Goal: Task Accomplishment & Management: Complete application form

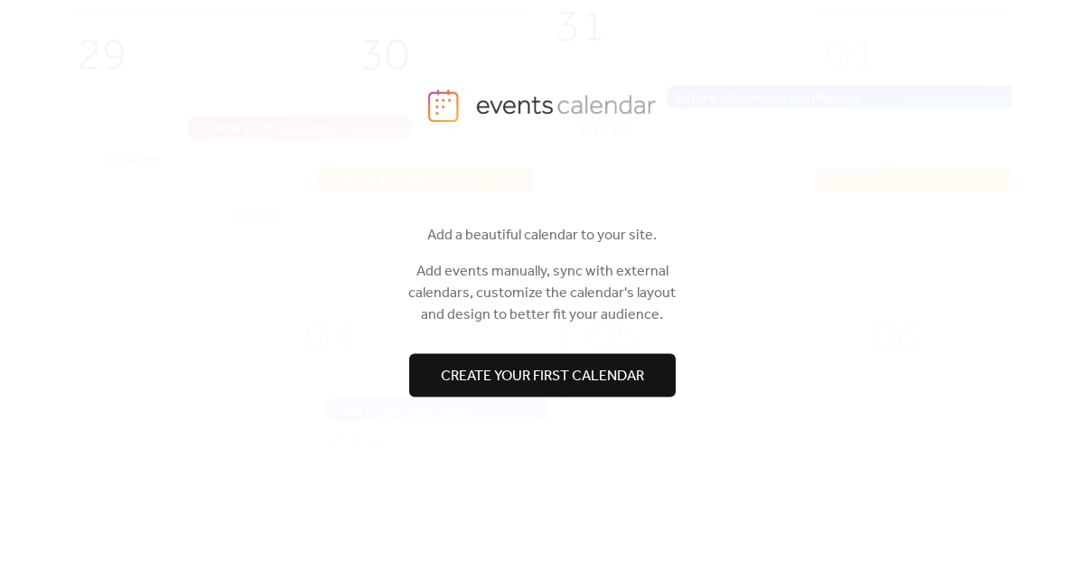
click at [515, 375] on span "Create your first calendar" at bounding box center [542, 377] width 203 height 22
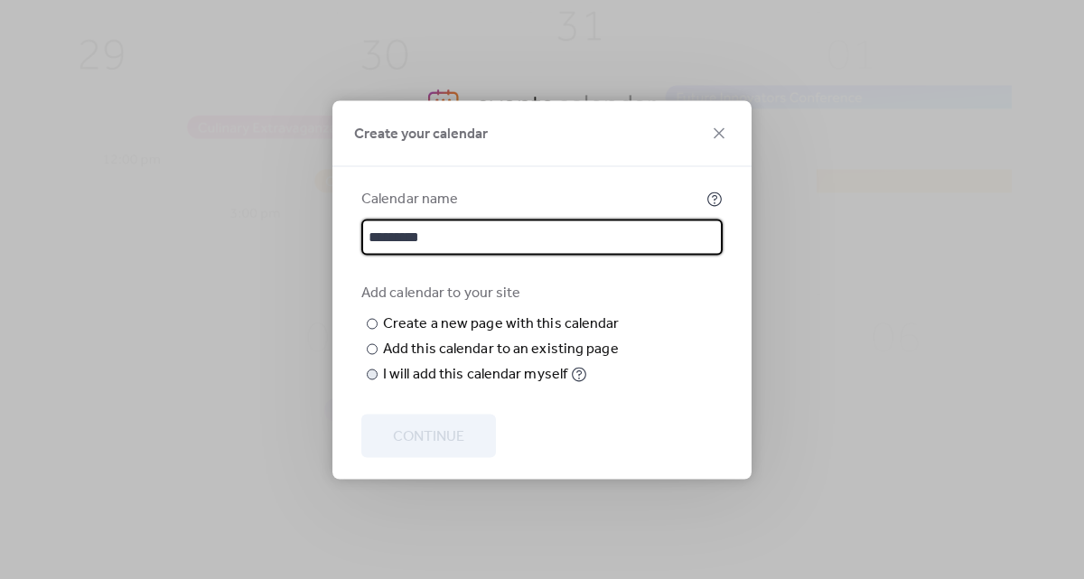
type input "*********"
click at [426, 385] on div "I will add this calendar myself" at bounding box center [475, 374] width 184 height 22
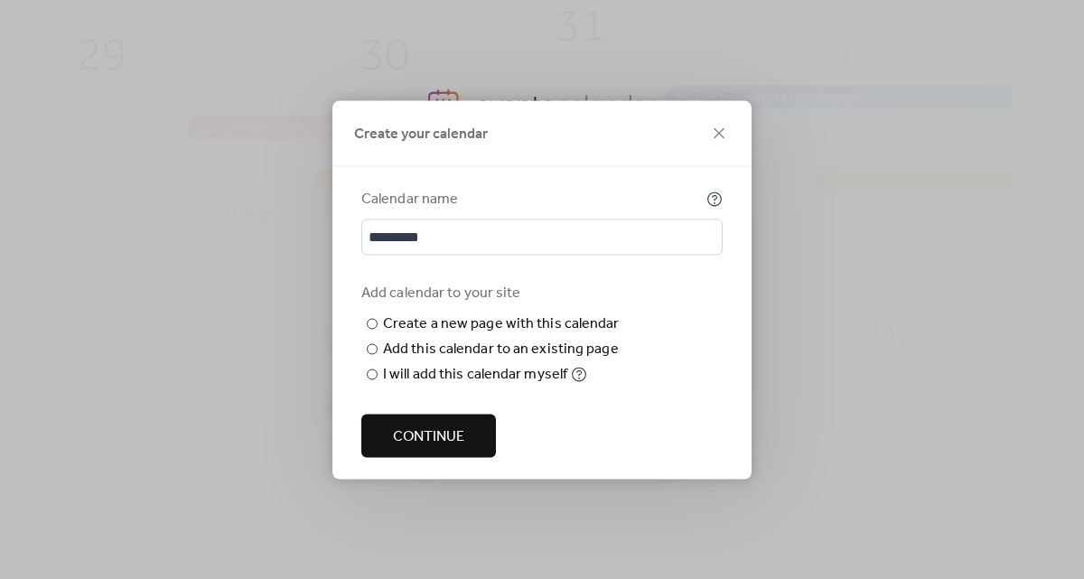
click at [420, 441] on span "Continue" at bounding box center [428, 437] width 71 height 22
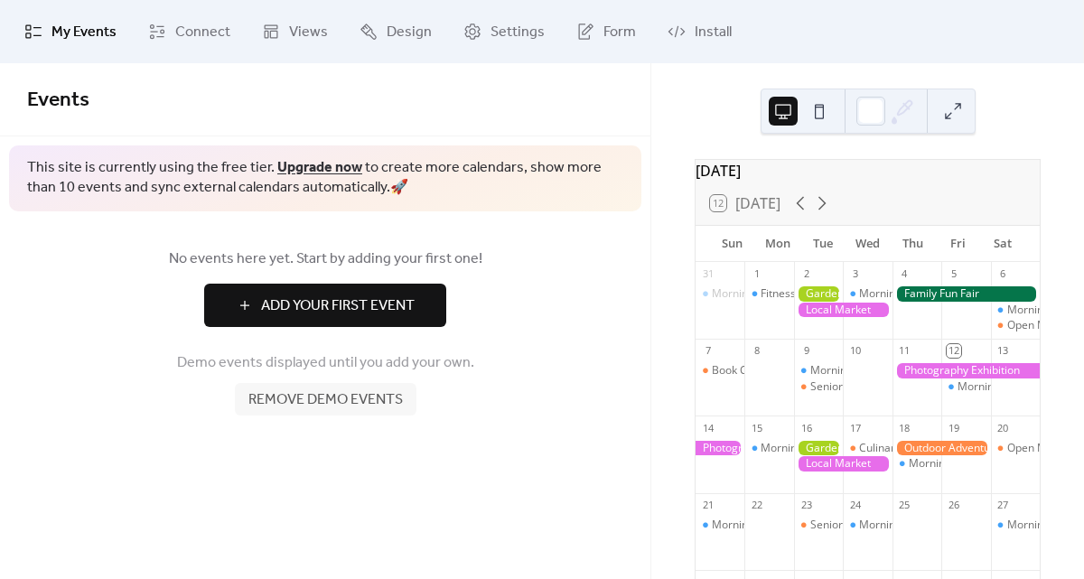
click at [417, 313] on button "Add Your First Event" at bounding box center [325, 305] width 242 height 43
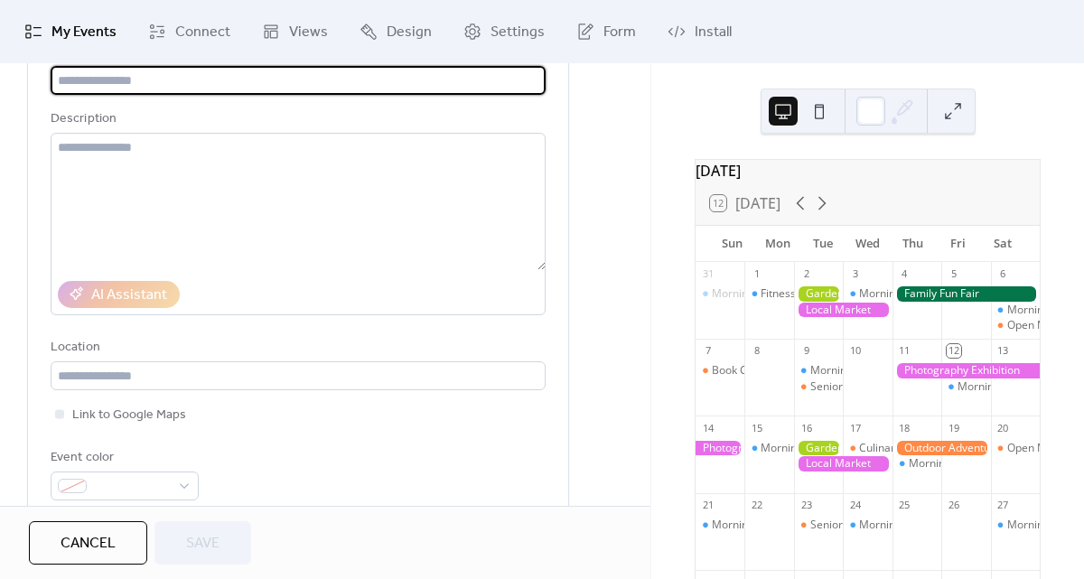
scroll to position [164, 0]
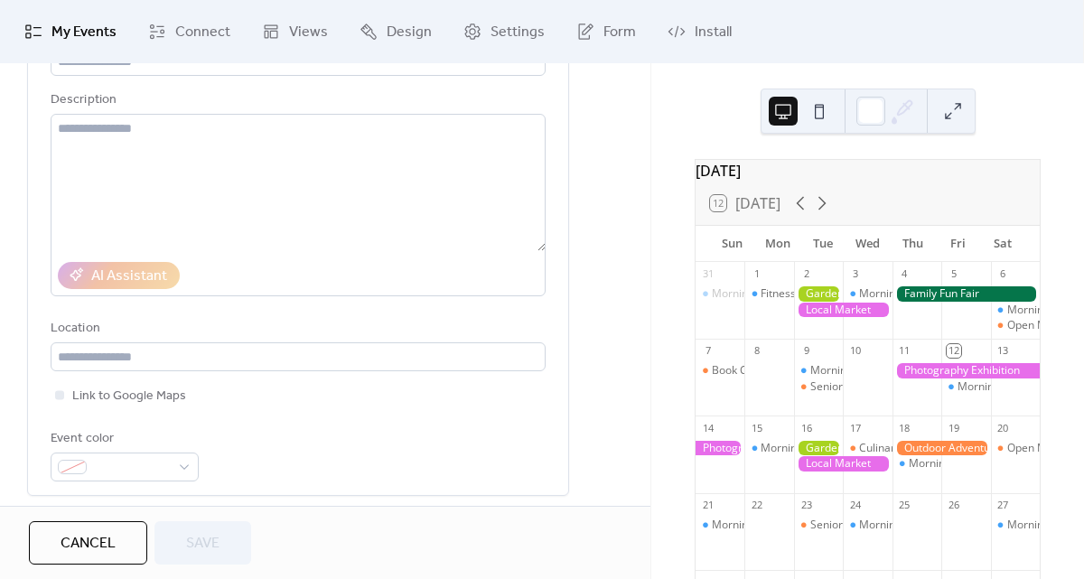
click at [115, 526] on button "Cancel" at bounding box center [88, 542] width 118 height 43
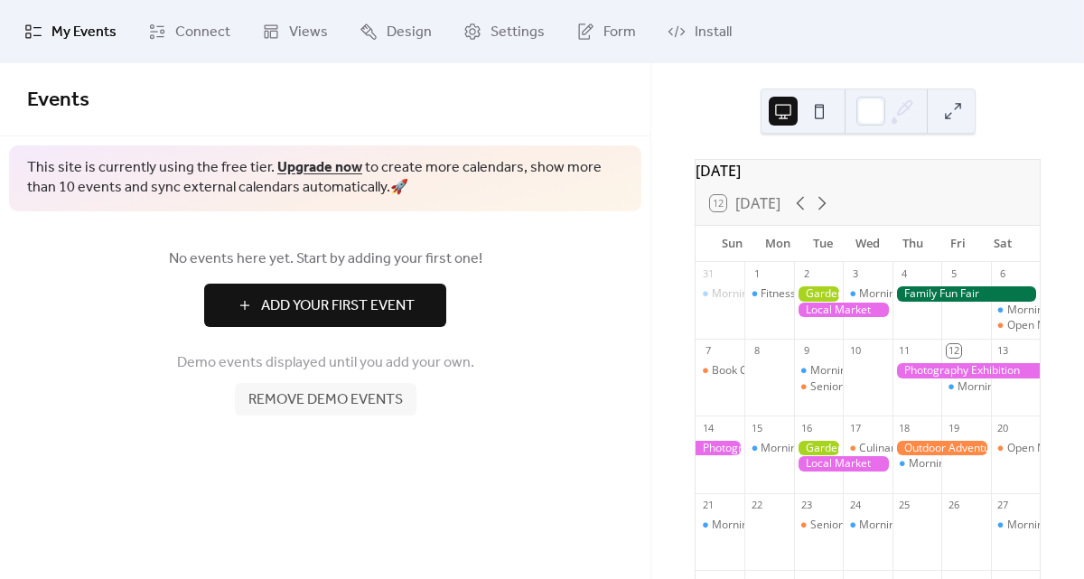
click at [327, 309] on span "Add Your First Event" at bounding box center [338, 306] width 154 height 22
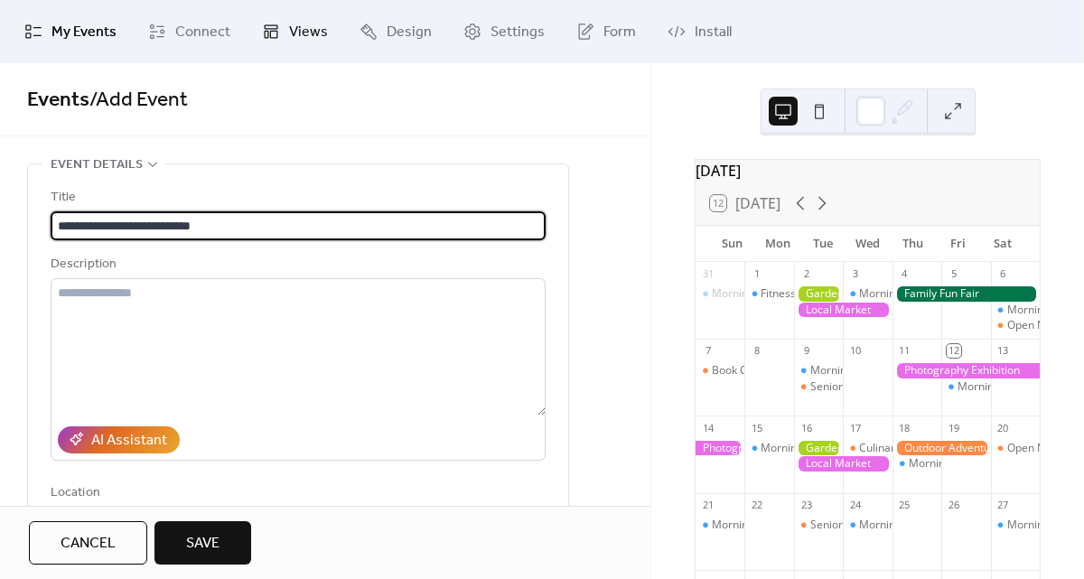
type input "**********"
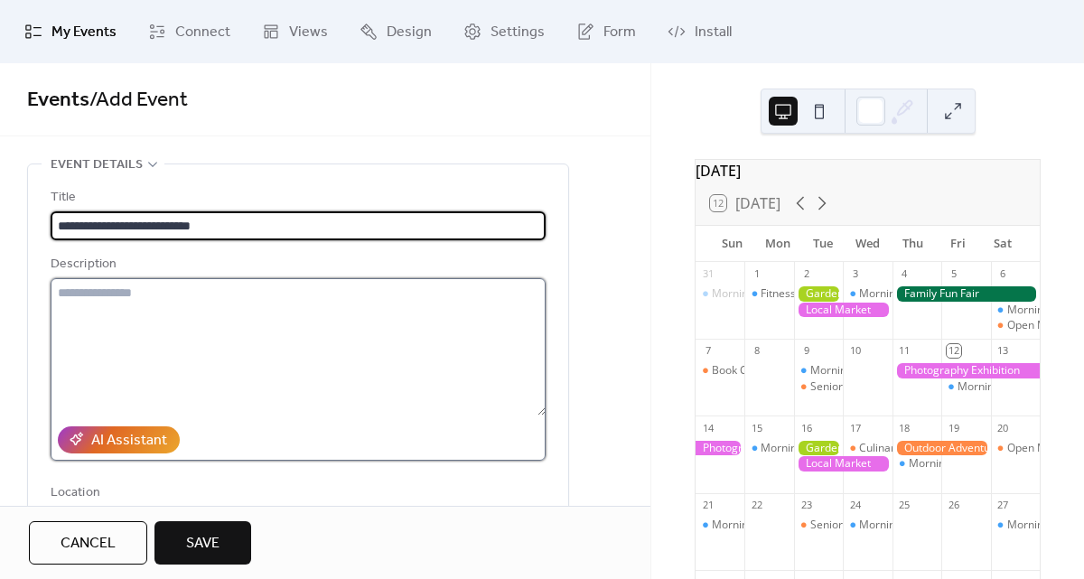
click at [284, 319] on textarea at bounding box center [298, 346] width 495 height 137
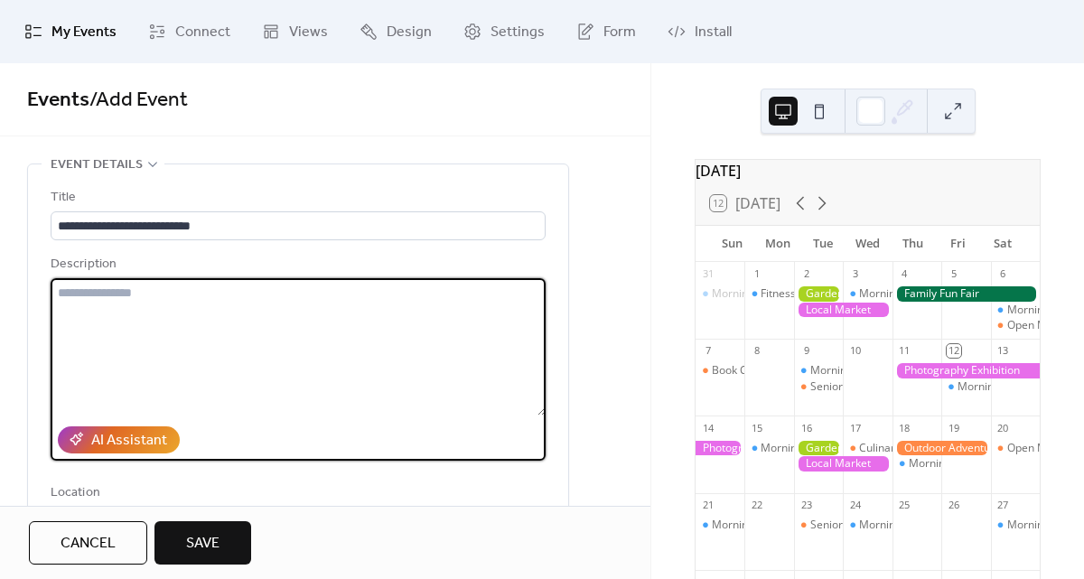
paste textarea "**********"
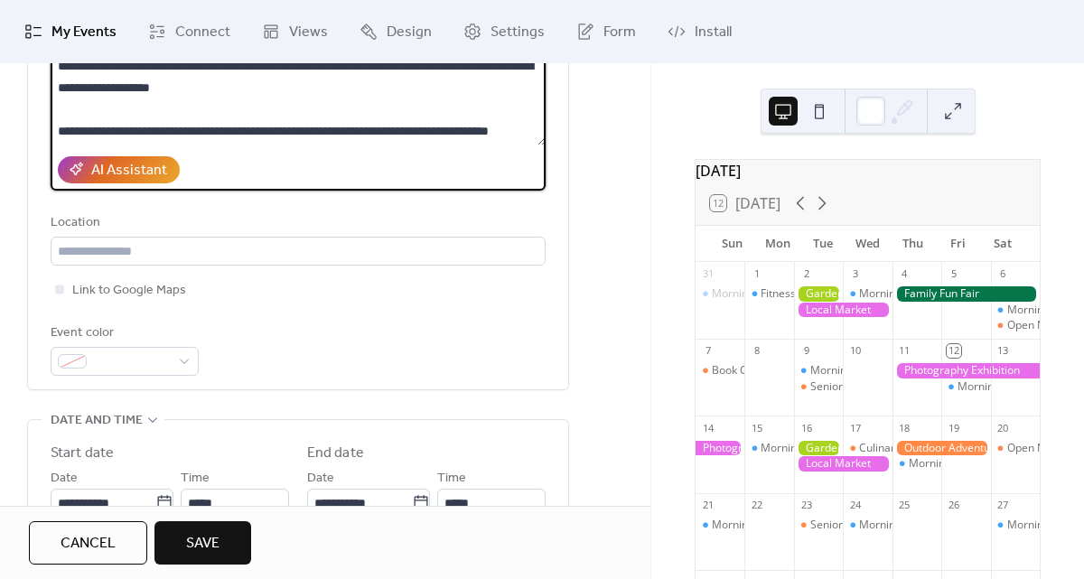
scroll to position [294, 0]
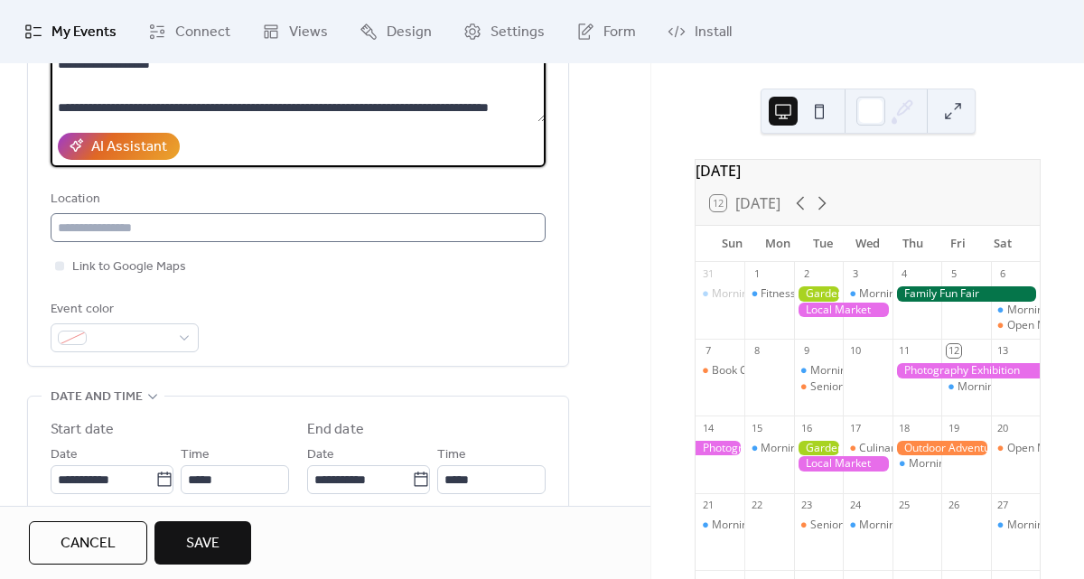
type textarea "**********"
click at [232, 222] on input "text" at bounding box center [298, 227] width 495 height 29
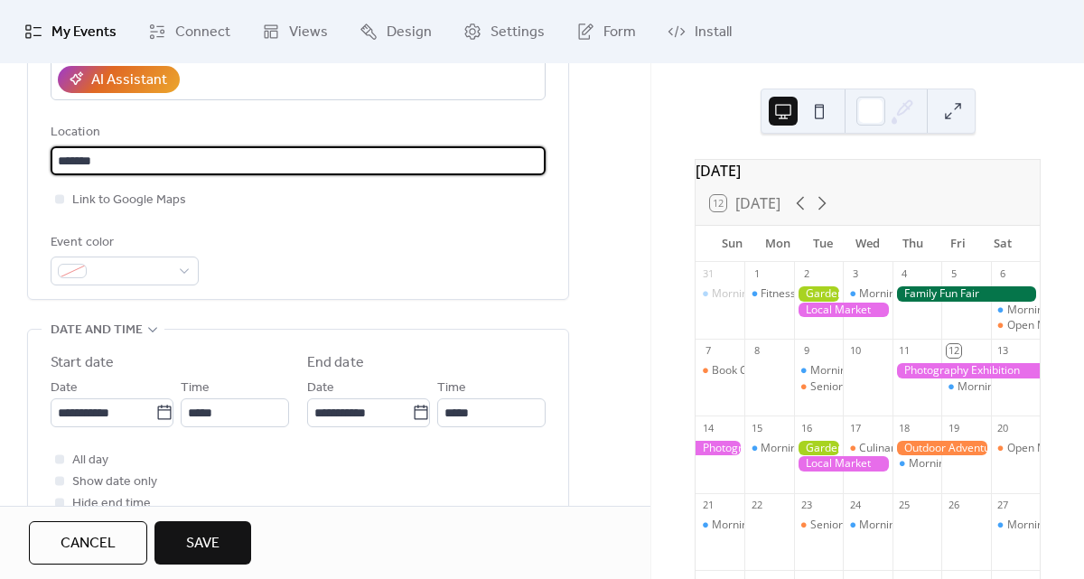
scroll to position [368, 0]
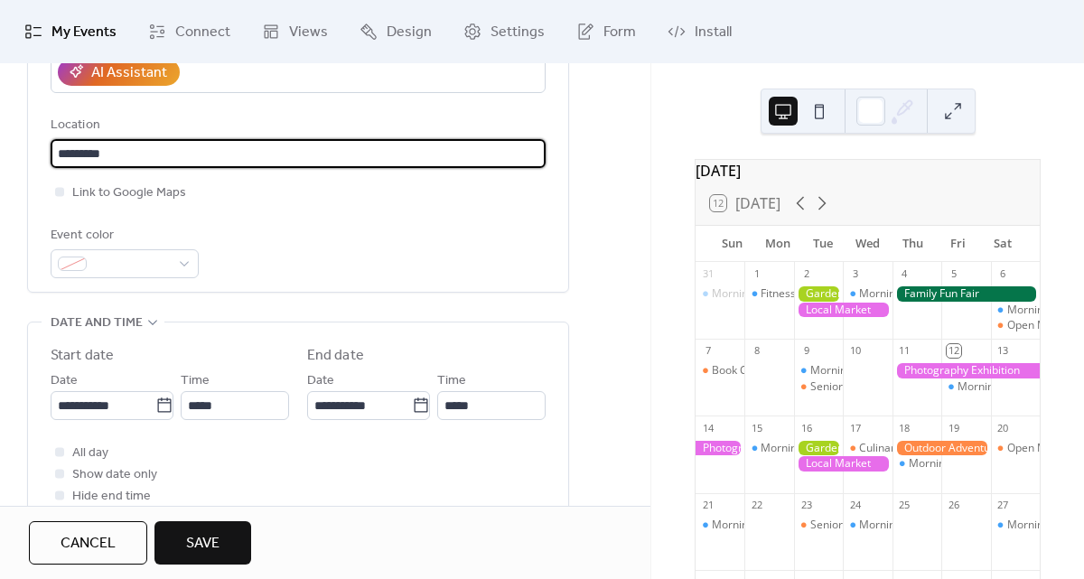
type input "*********"
click at [336, 249] on div "Event color" at bounding box center [298, 251] width 495 height 53
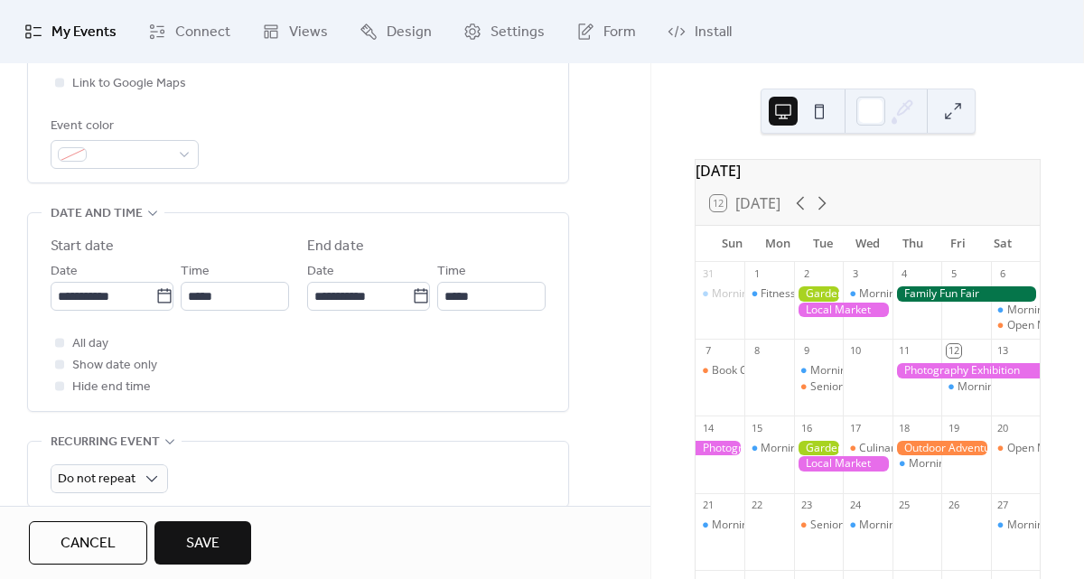
scroll to position [479, 0]
click at [155, 298] on icon at bounding box center [164, 295] width 18 height 18
click at [155, 298] on input "**********" at bounding box center [103, 294] width 105 height 29
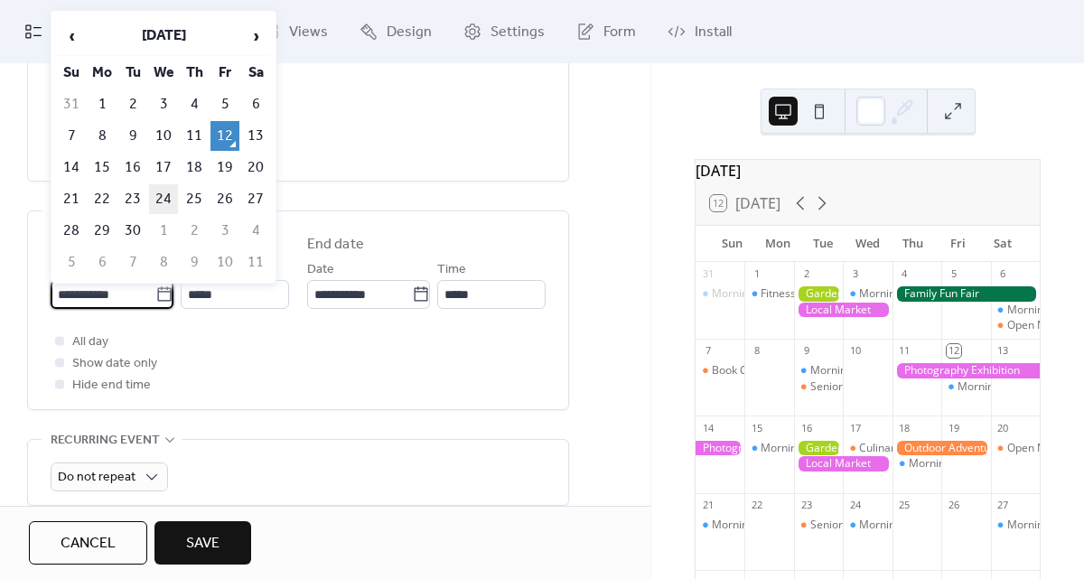
click at [167, 197] on td "24" at bounding box center [163, 199] width 29 height 30
type input "**********"
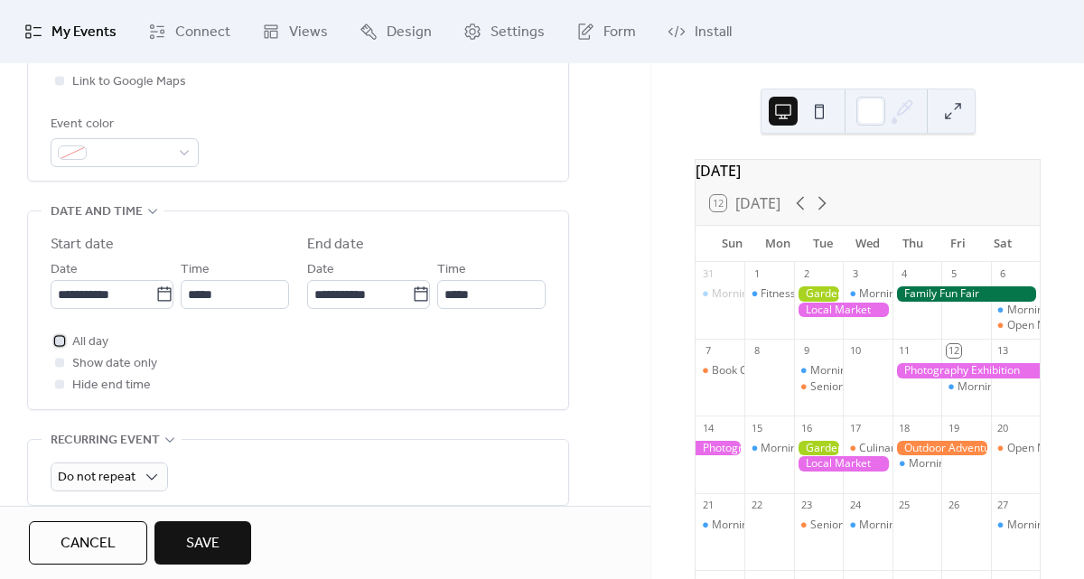
click at [98, 335] on span "All day" at bounding box center [90, 343] width 36 height 22
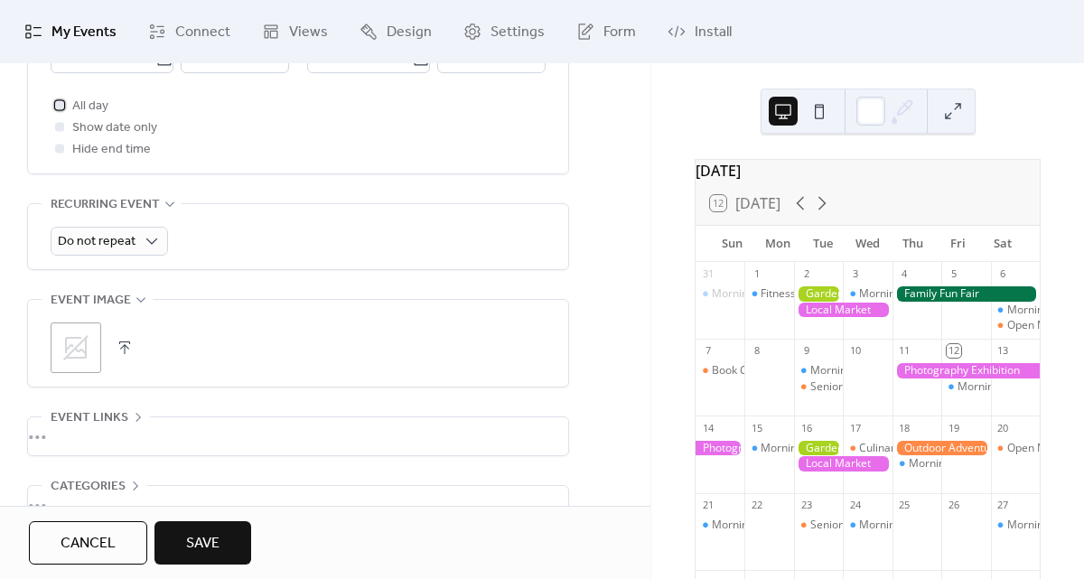
scroll to position [743, 0]
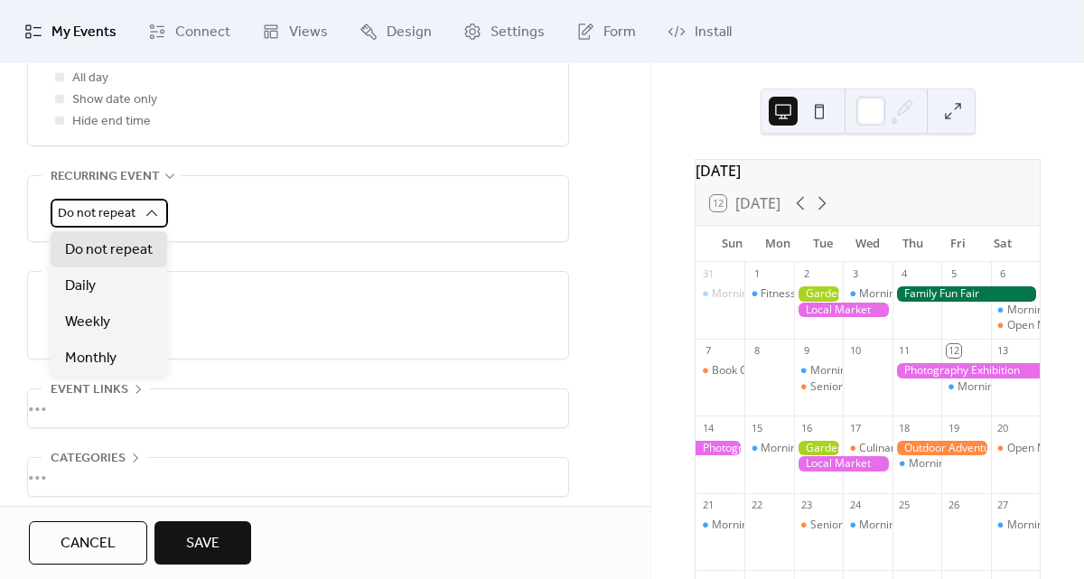
click at [147, 218] on icon at bounding box center [152, 213] width 18 height 18
click at [247, 219] on div "Do not repeat" at bounding box center [298, 213] width 495 height 29
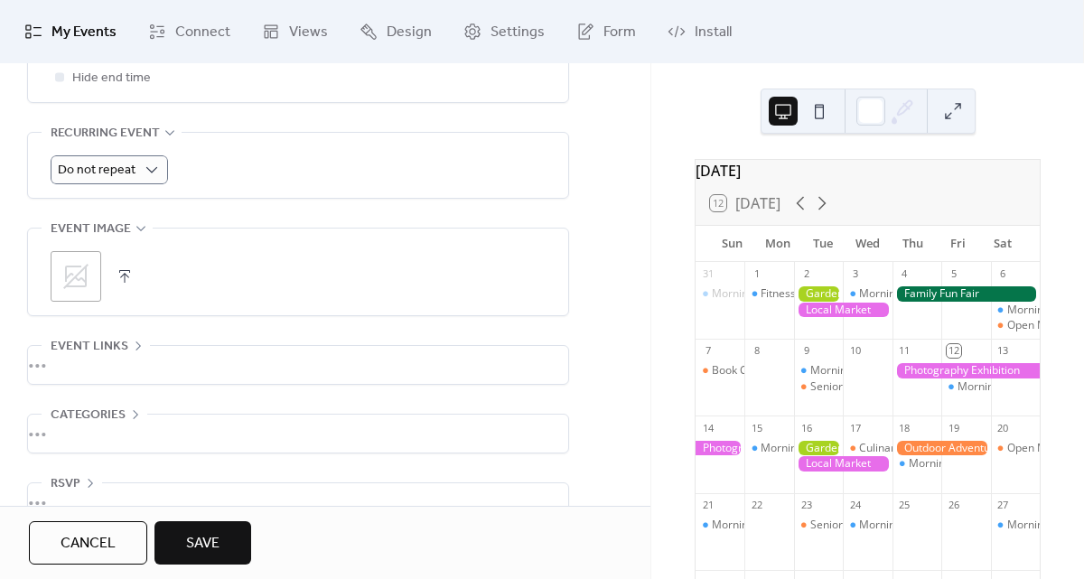
scroll to position [824, 0]
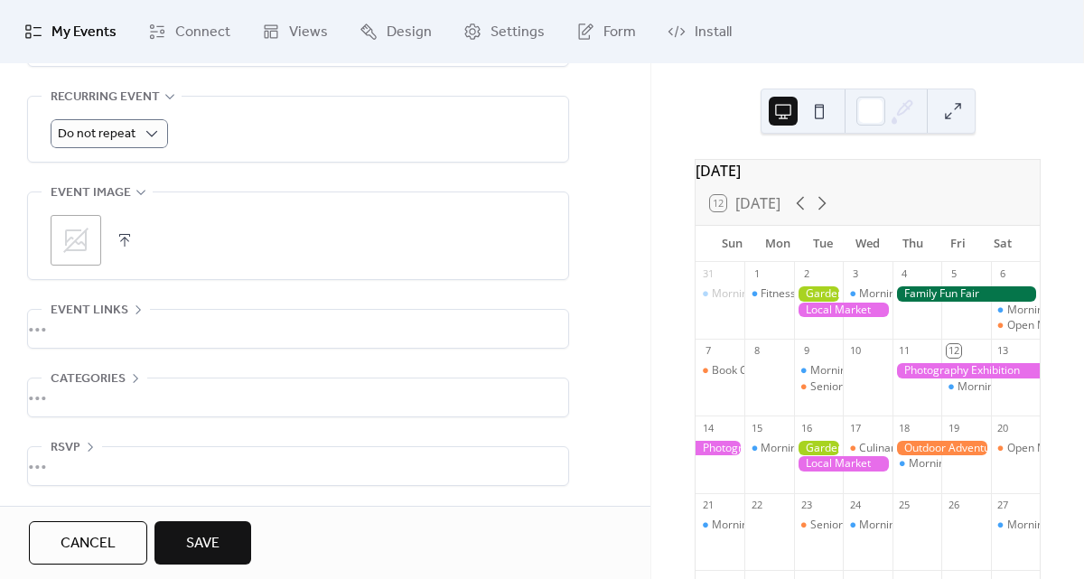
click at [58, 465] on div "•••" at bounding box center [298, 466] width 540 height 38
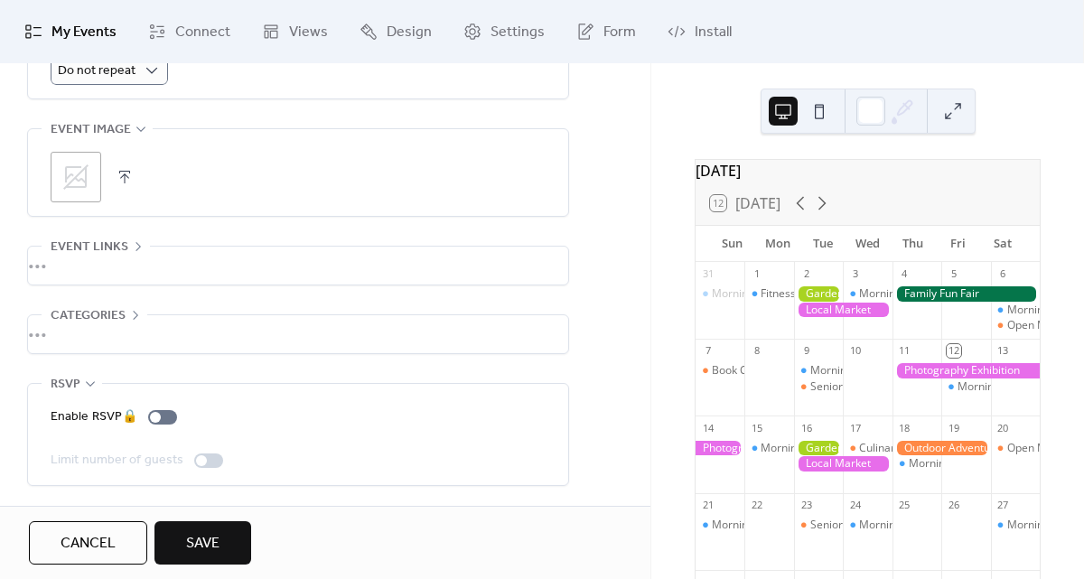
click at [65, 385] on span "RSVP" at bounding box center [66, 385] width 30 height 22
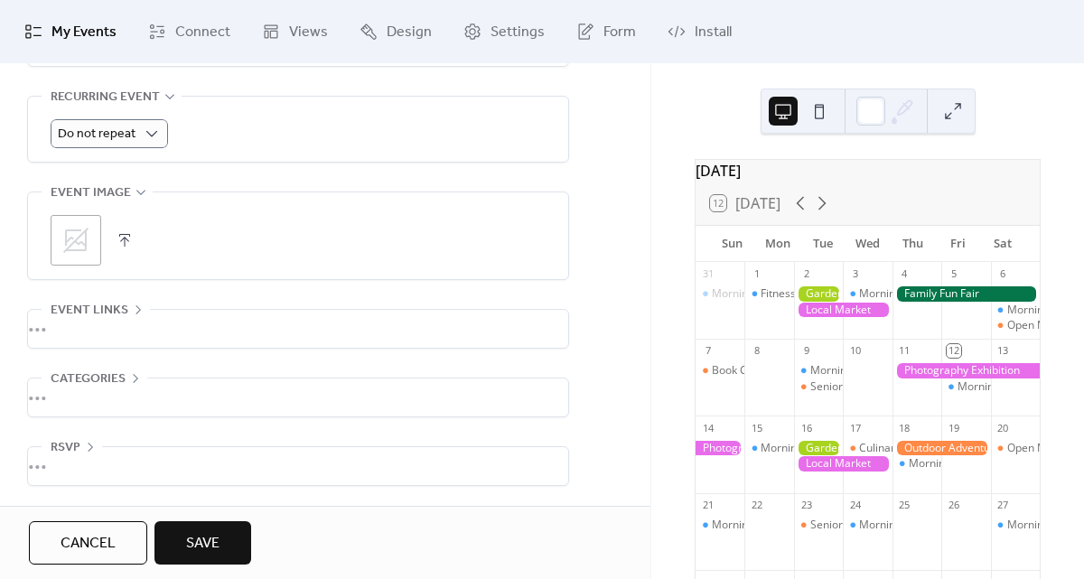
click at [88, 372] on span "Categories" at bounding box center [88, 380] width 75 height 22
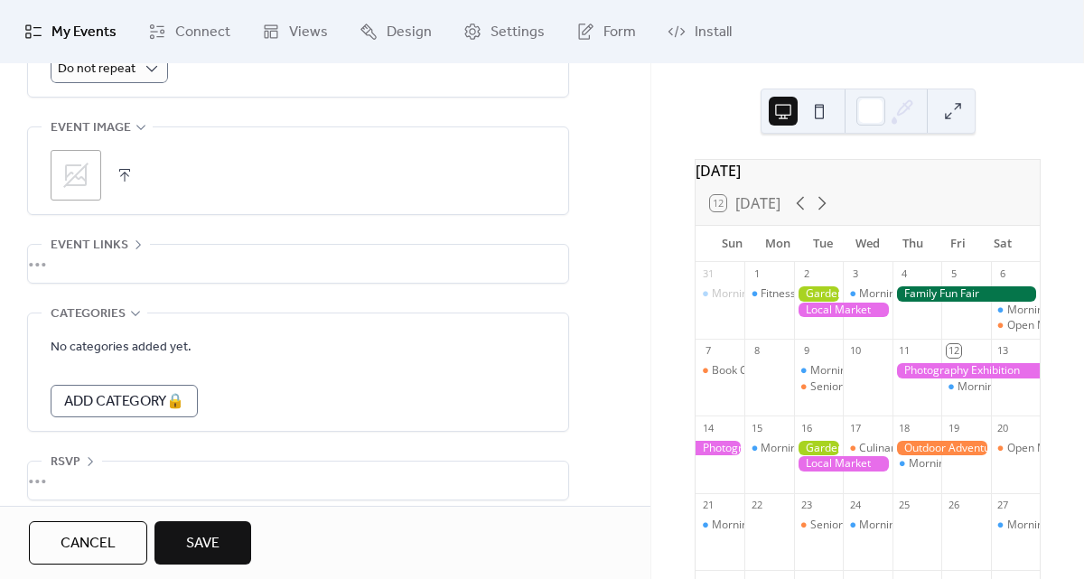
click at [104, 317] on span "Categories" at bounding box center [88, 315] width 75 height 22
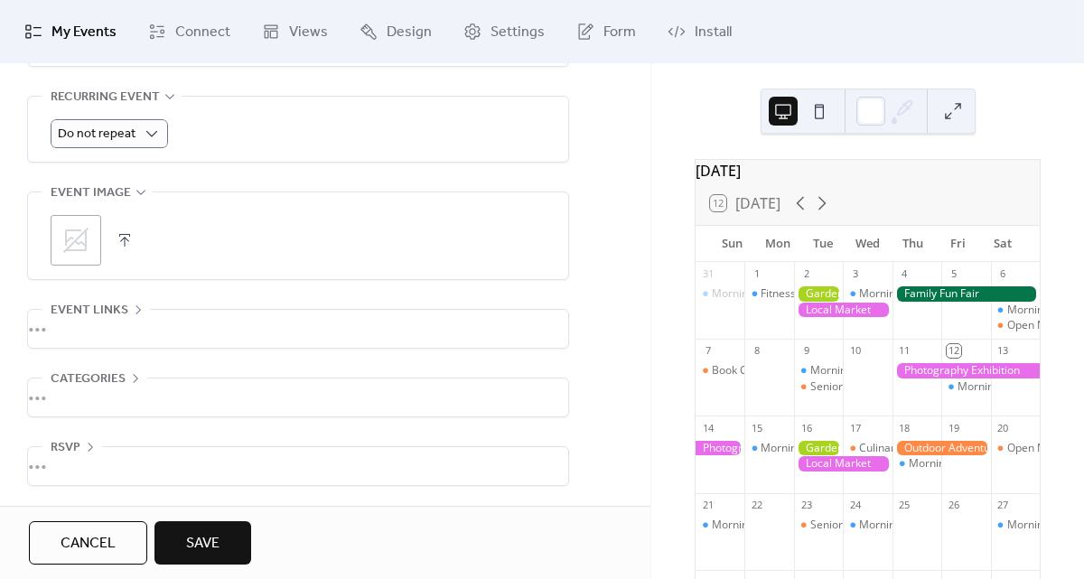
click at [104, 312] on div "•••" at bounding box center [298, 329] width 540 height 38
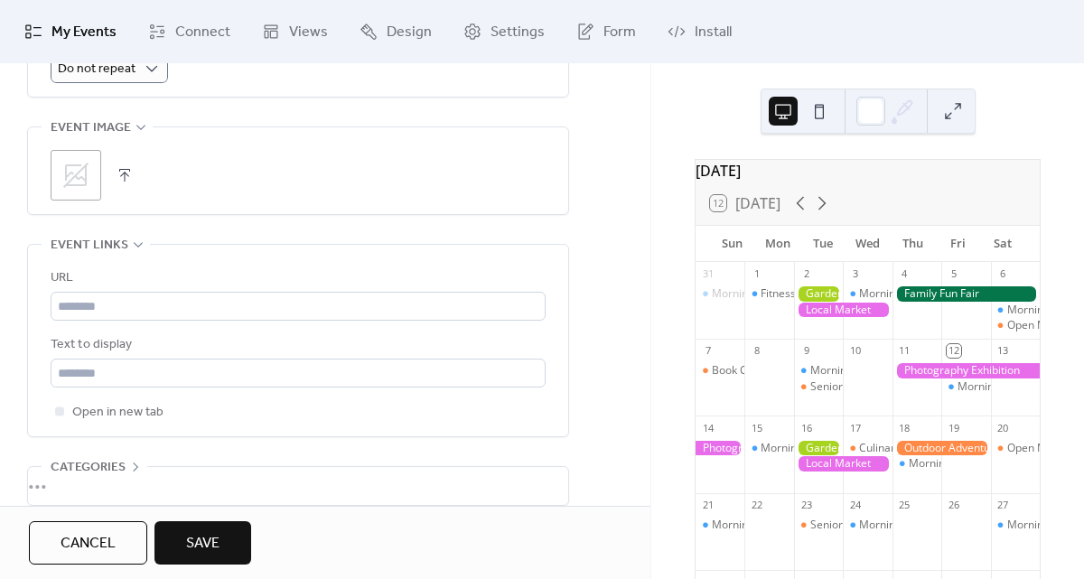
click at [99, 251] on span "Event links" at bounding box center [90, 246] width 78 height 22
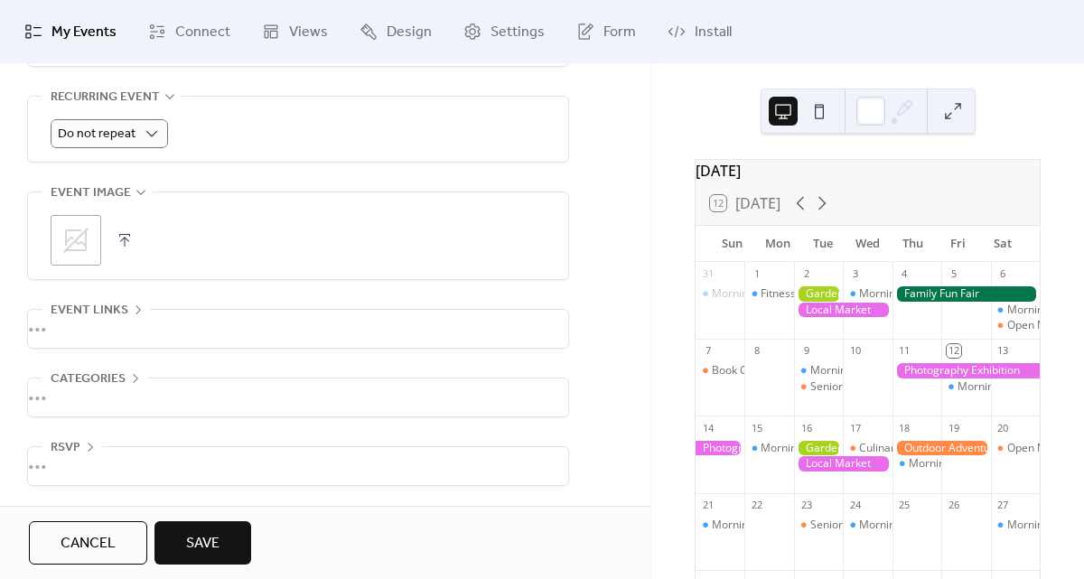
scroll to position [824, 0]
click at [206, 539] on span "Save" at bounding box center [202, 544] width 33 height 22
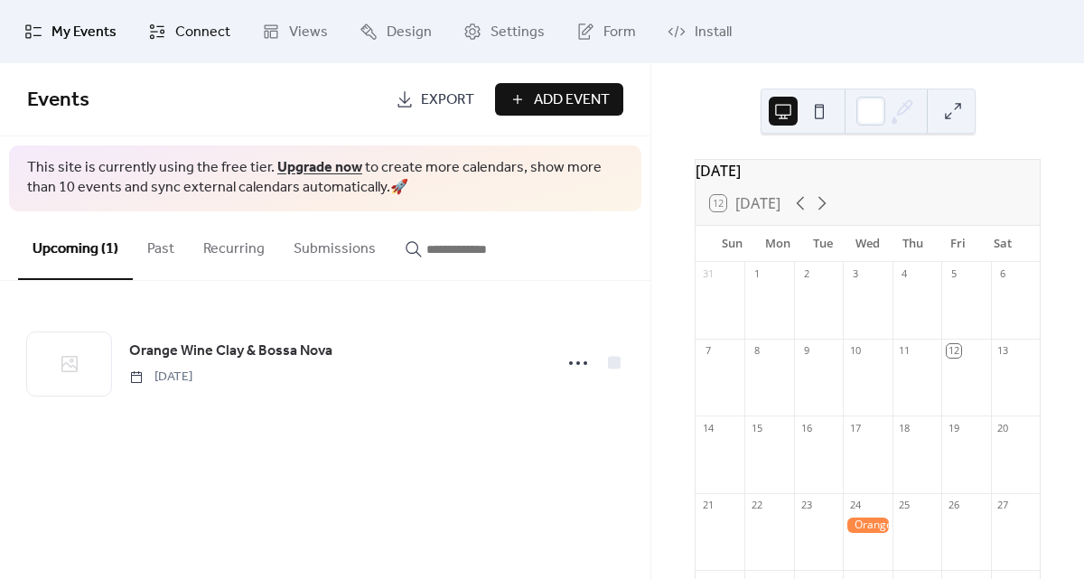
click at [193, 42] on span "Connect" at bounding box center [202, 33] width 55 height 22
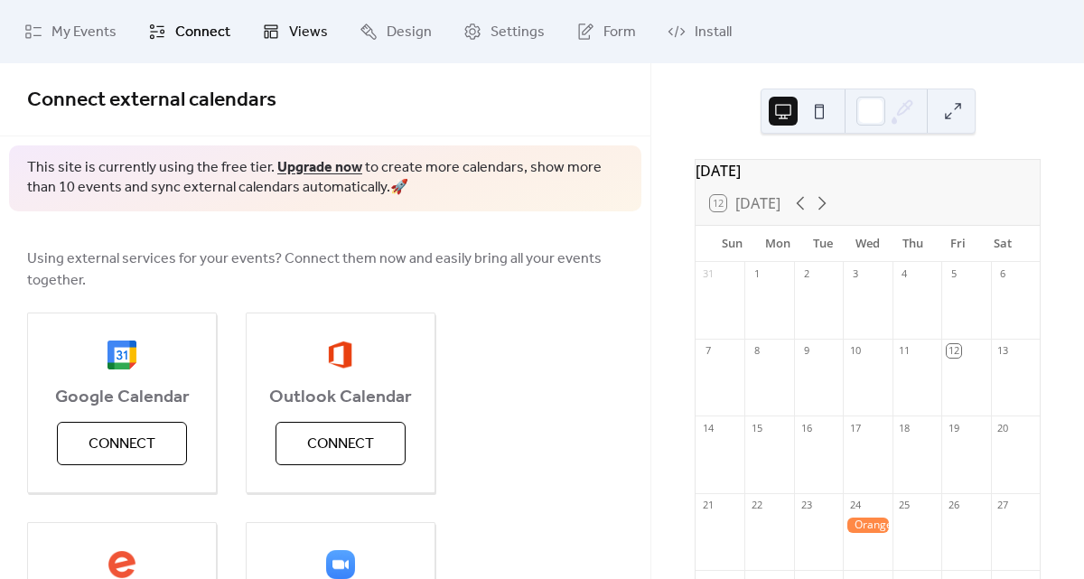
click at [314, 42] on span "Views" at bounding box center [308, 33] width 39 height 22
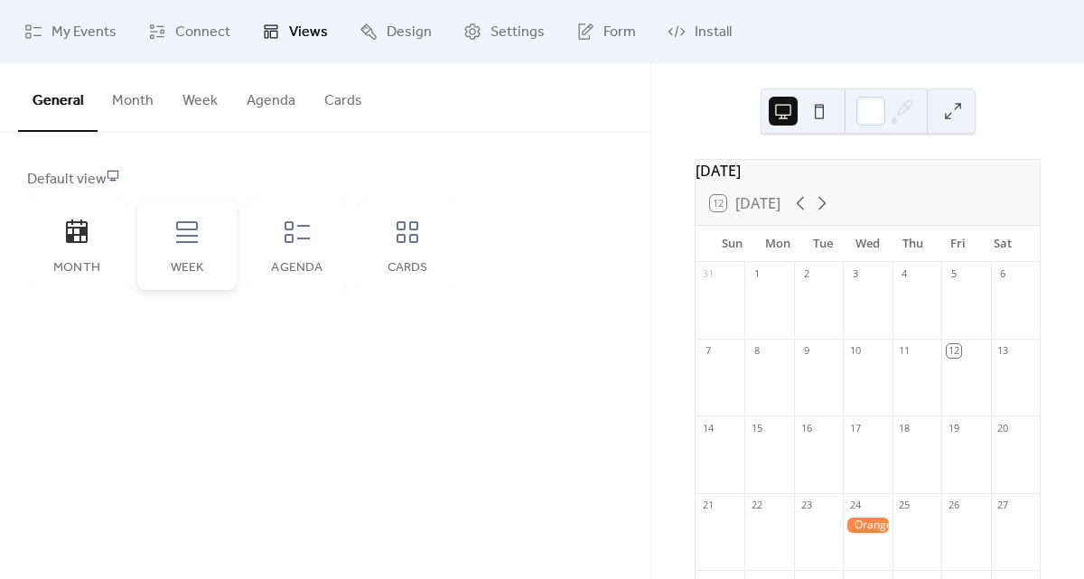
click at [194, 239] on icon at bounding box center [187, 232] width 29 height 29
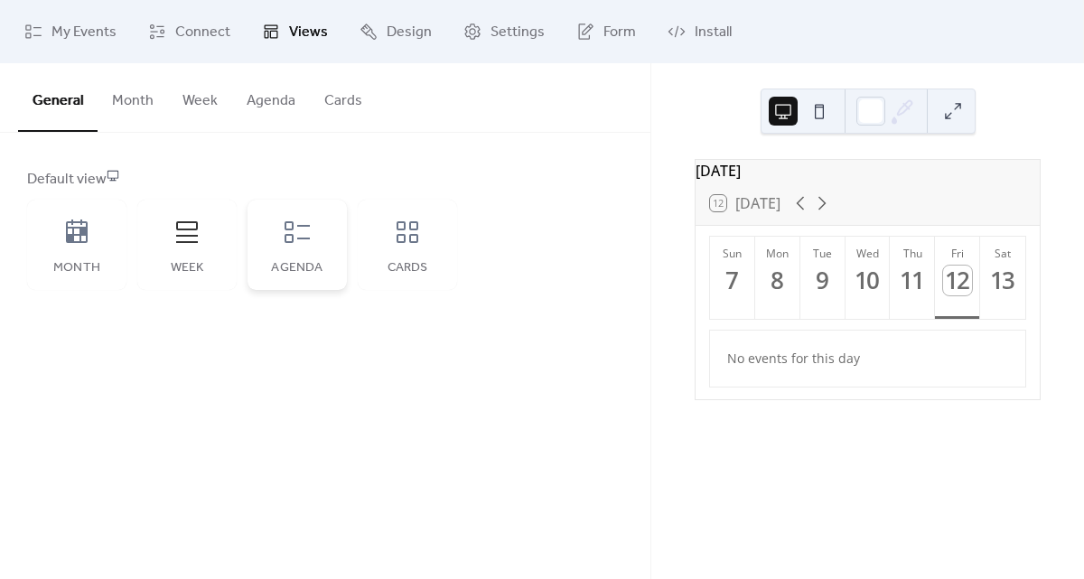
click at [315, 240] on div "Agenda" at bounding box center [297, 245] width 99 height 90
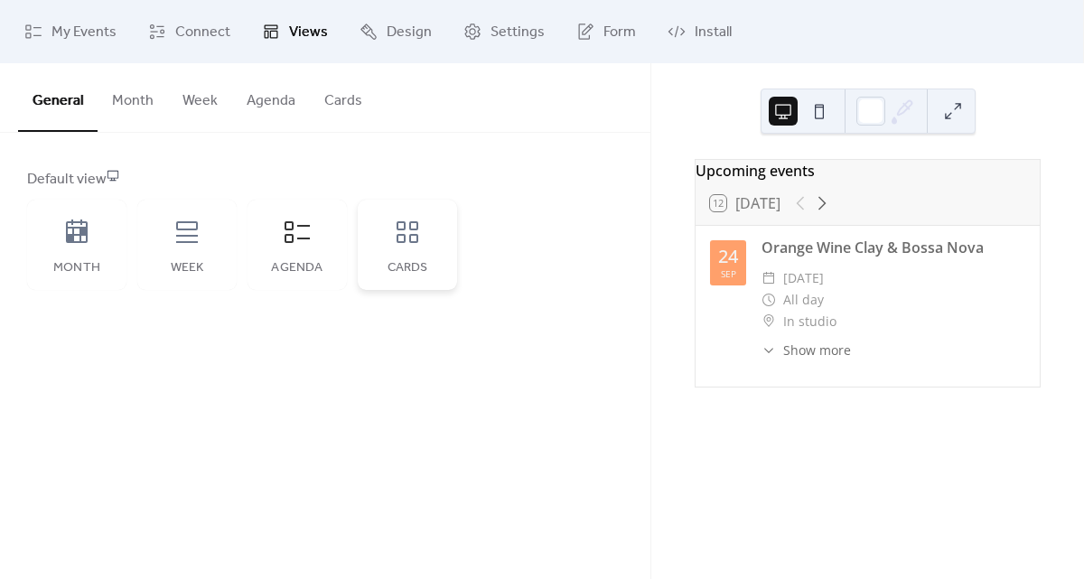
click at [411, 241] on icon at bounding box center [408, 232] width 22 height 22
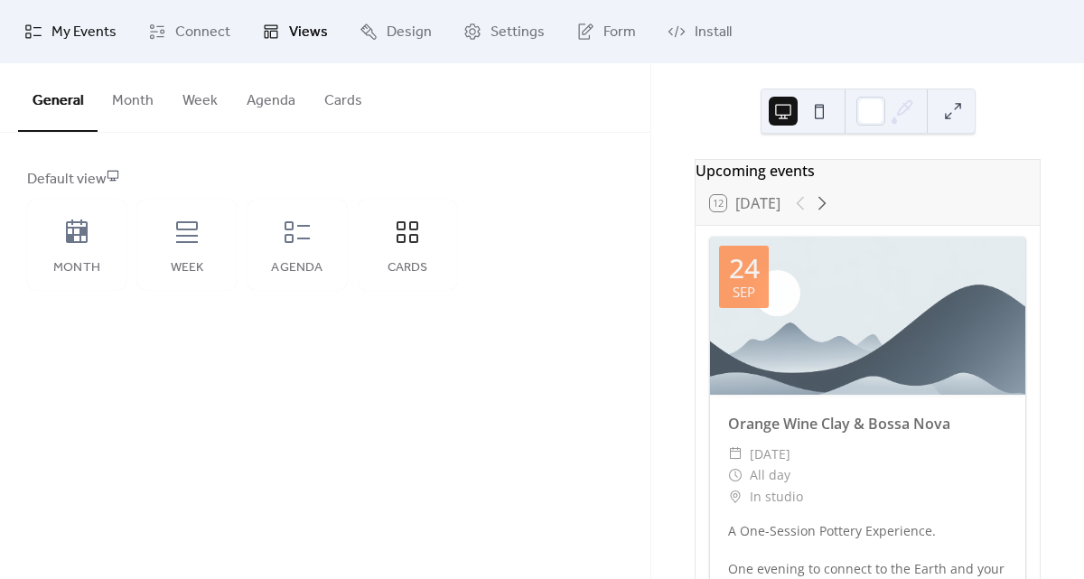
click at [74, 40] on span "My Events" at bounding box center [84, 33] width 65 height 22
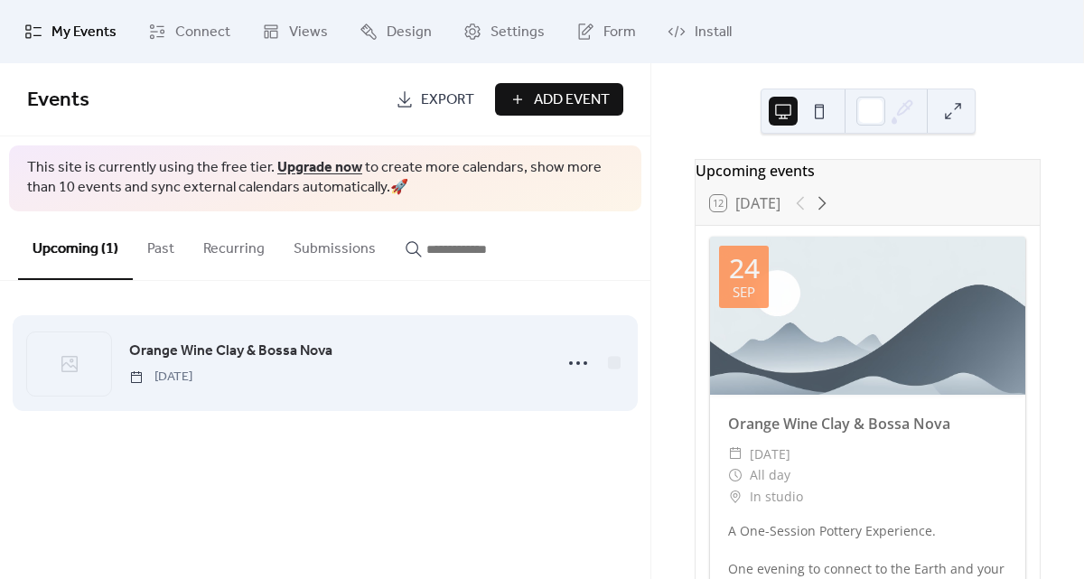
click at [89, 368] on div at bounding box center [69, 364] width 84 height 63
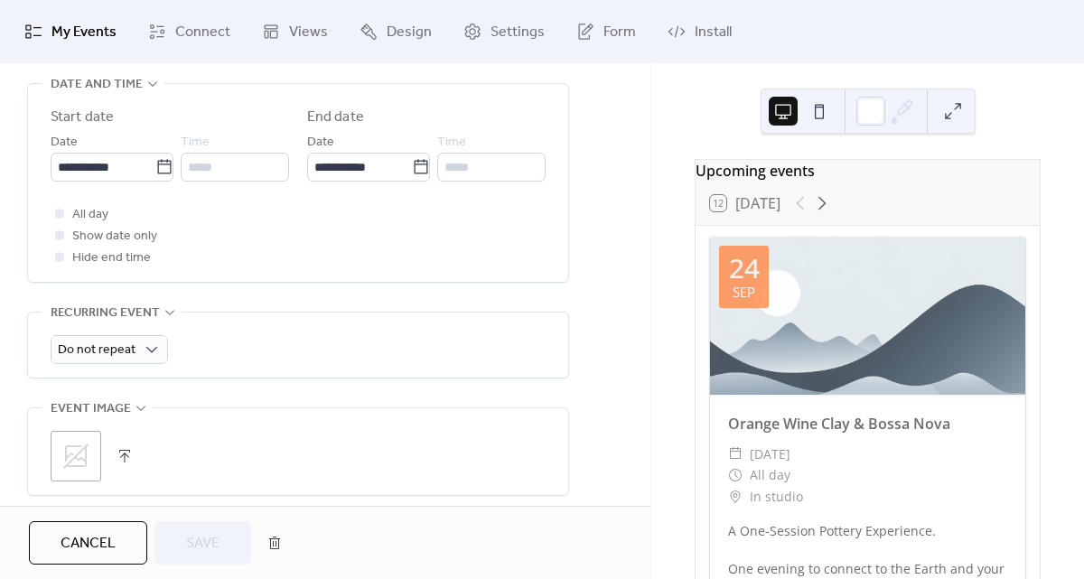
scroll to position [681, 0]
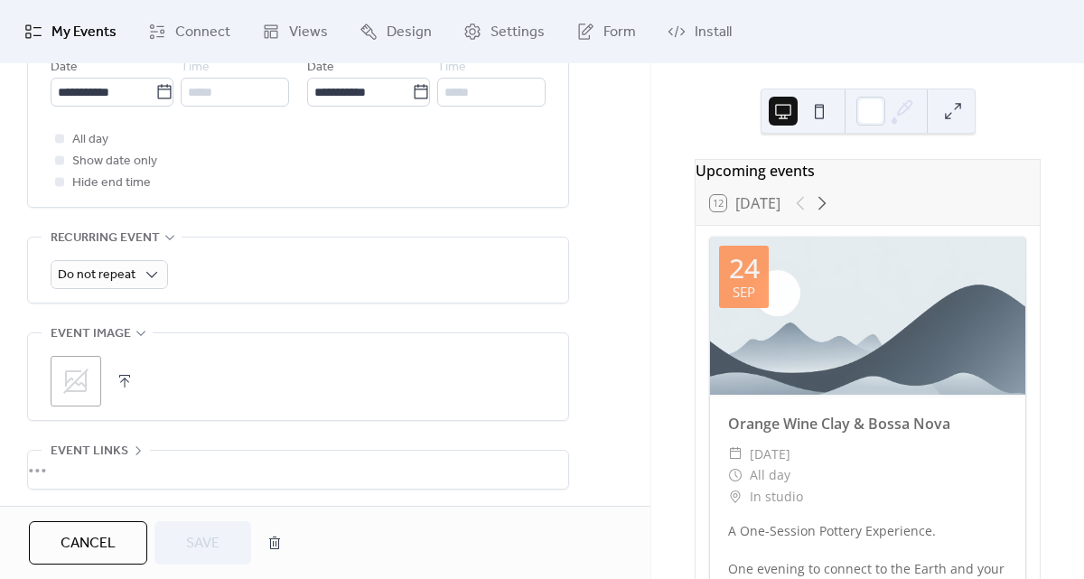
click at [78, 371] on icon at bounding box center [75, 381] width 25 height 25
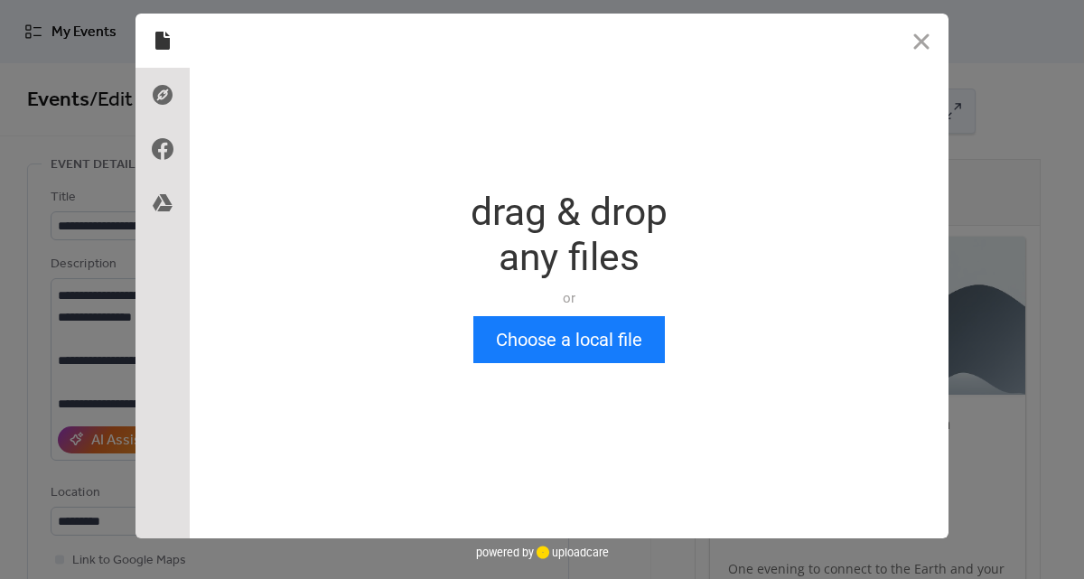
scroll to position [0, 0]
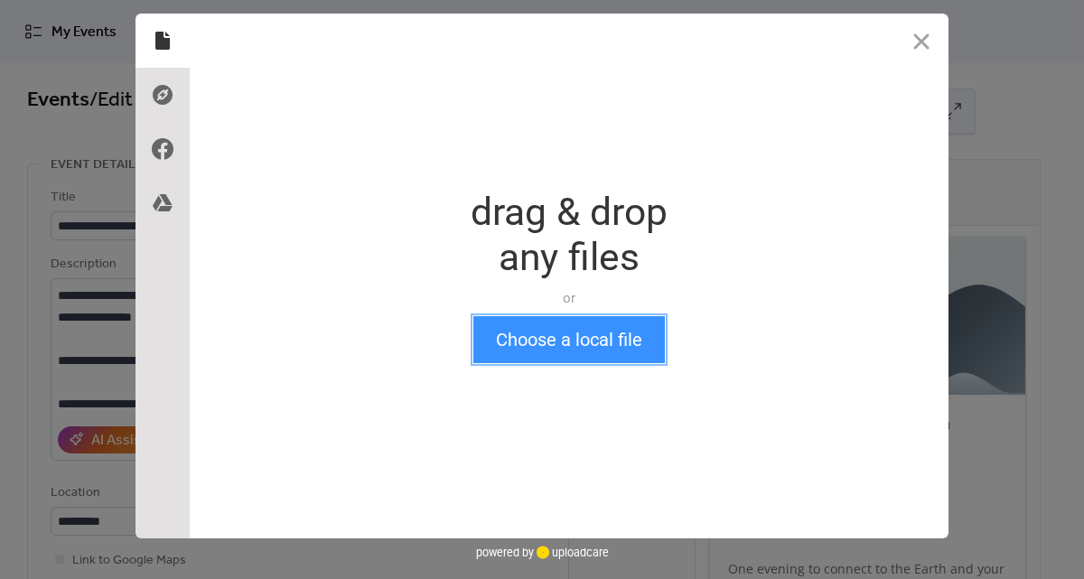
click at [521, 354] on button "Choose a local file" at bounding box center [569, 339] width 192 height 47
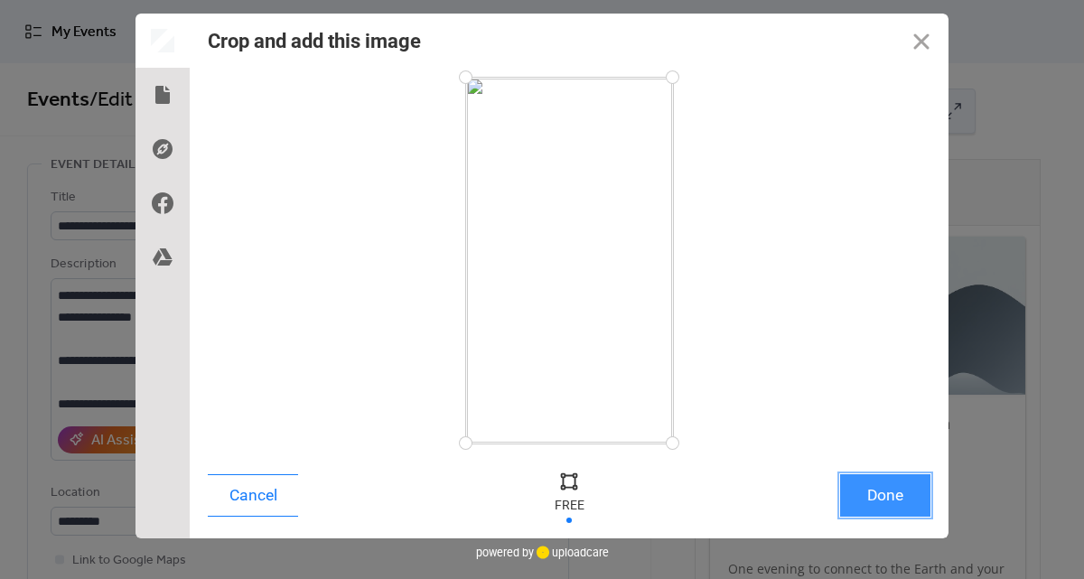
click at [880, 497] on button "Done" at bounding box center [885, 495] width 90 height 42
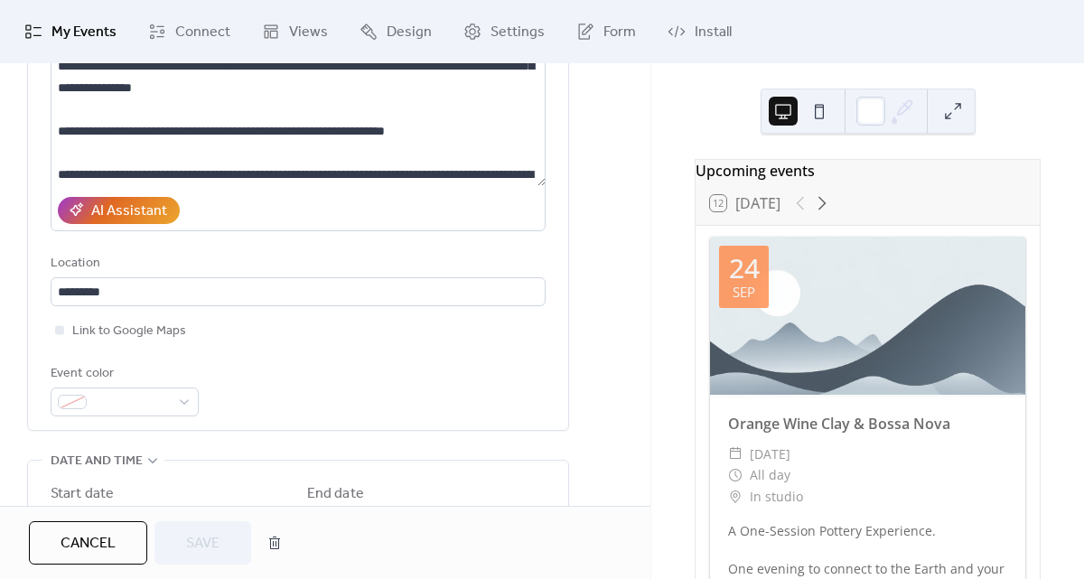
scroll to position [686, 0]
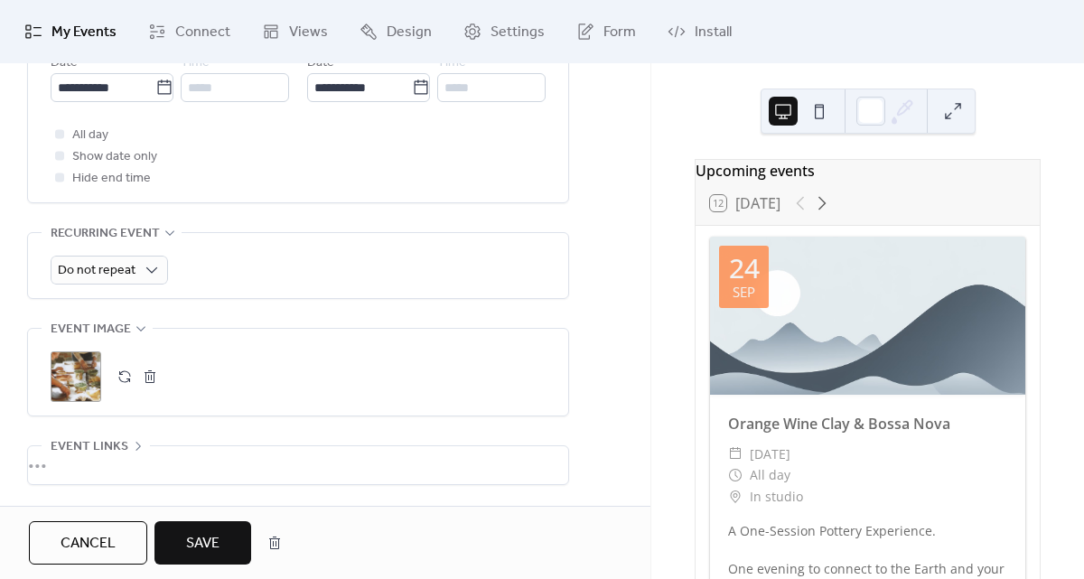
click at [204, 528] on button "Save" at bounding box center [203, 542] width 97 height 43
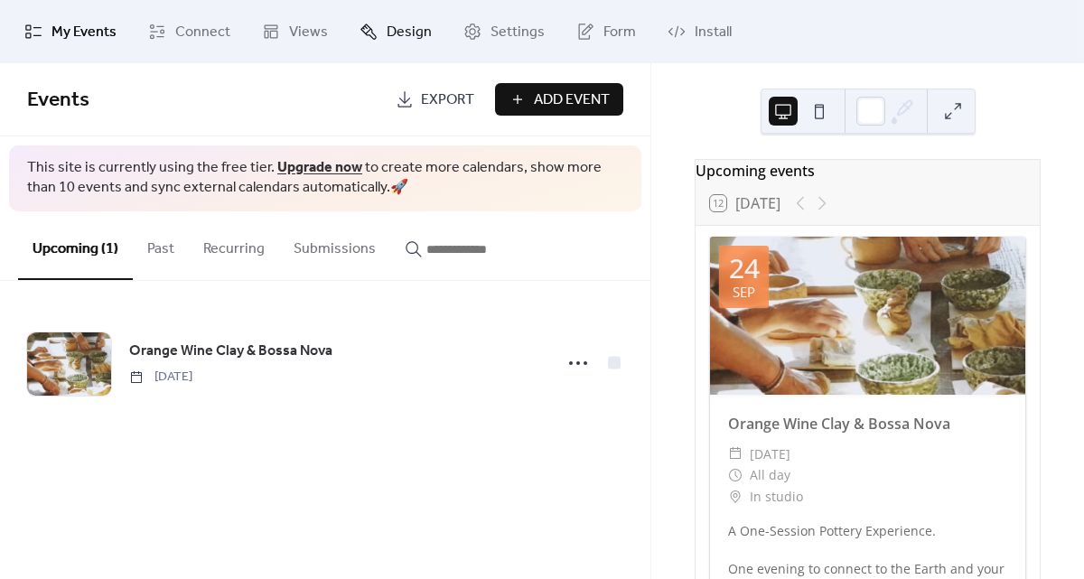
click at [400, 26] on span "Design" at bounding box center [409, 33] width 45 height 22
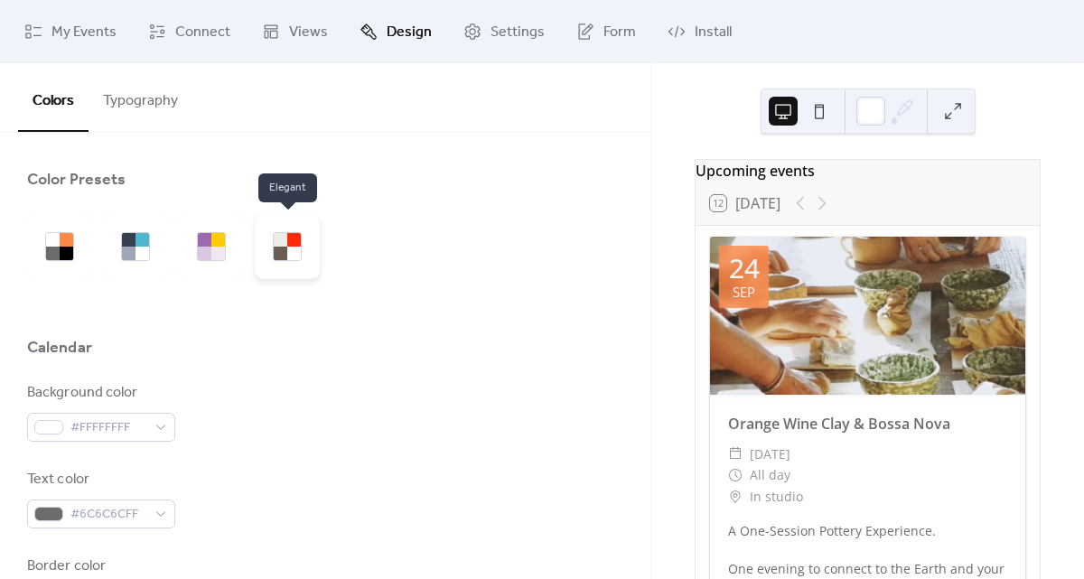
click at [290, 255] on div at bounding box center [294, 254] width 14 height 14
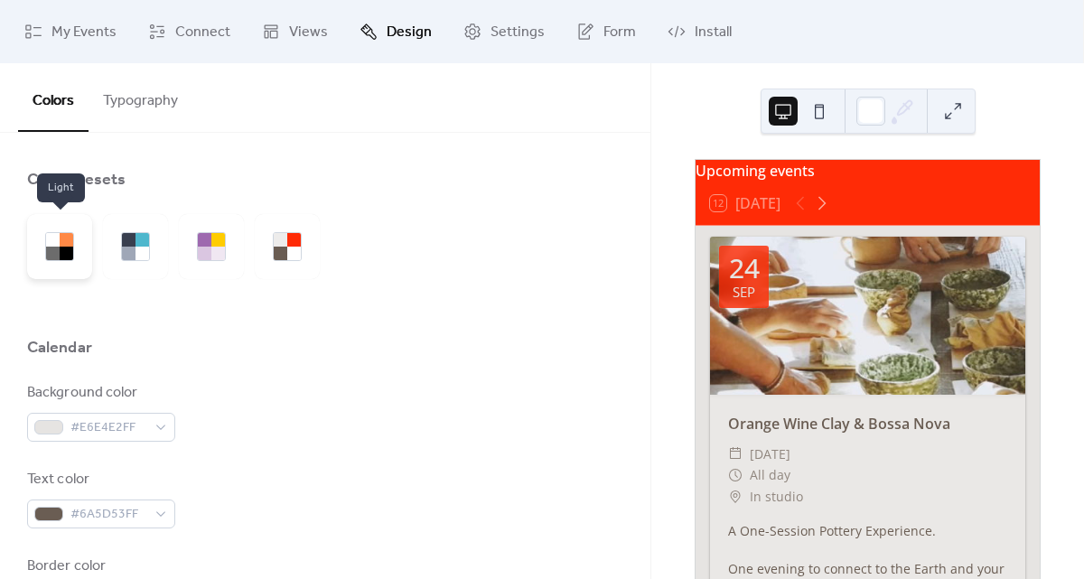
click at [63, 248] on div at bounding box center [67, 254] width 14 height 14
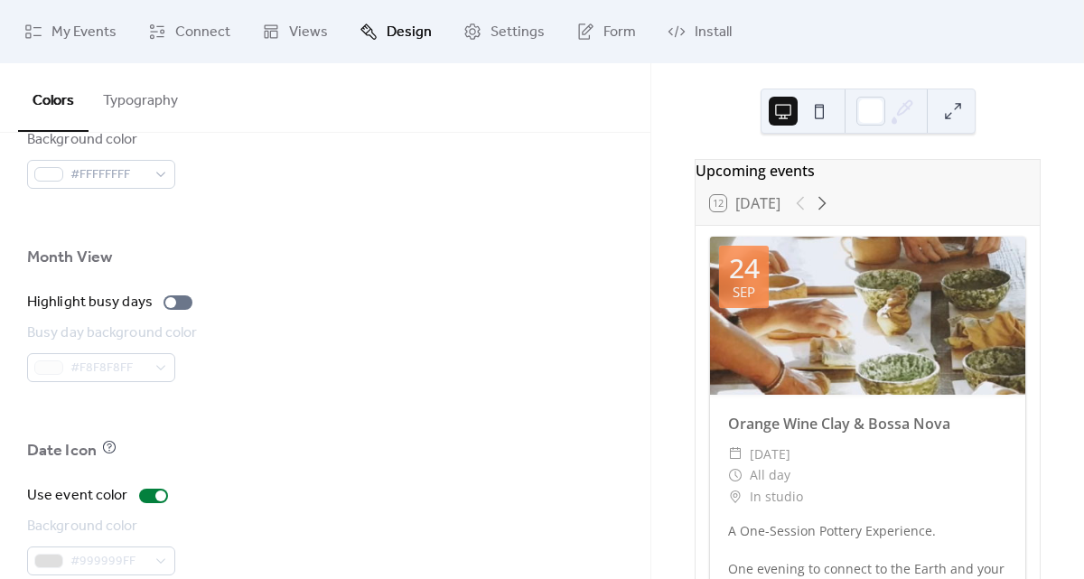
scroll to position [1192, 0]
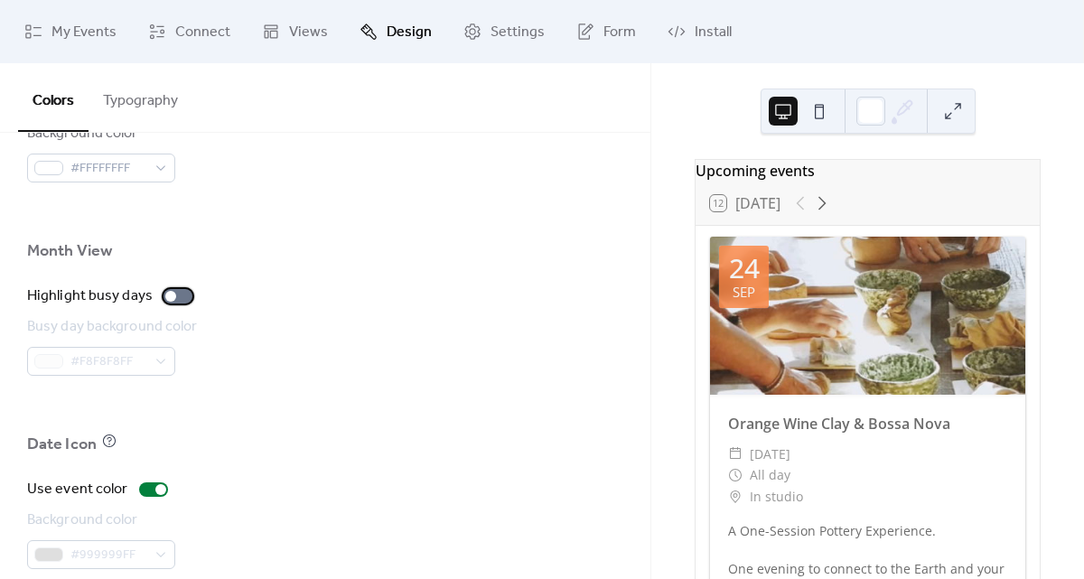
click at [179, 293] on div at bounding box center [178, 296] width 29 height 14
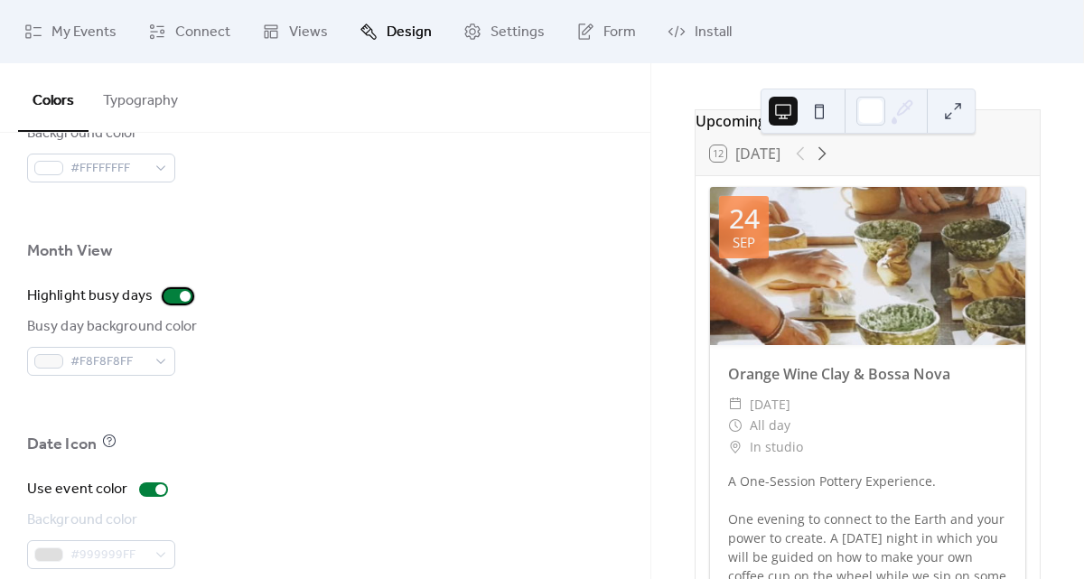
scroll to position [0, 0]
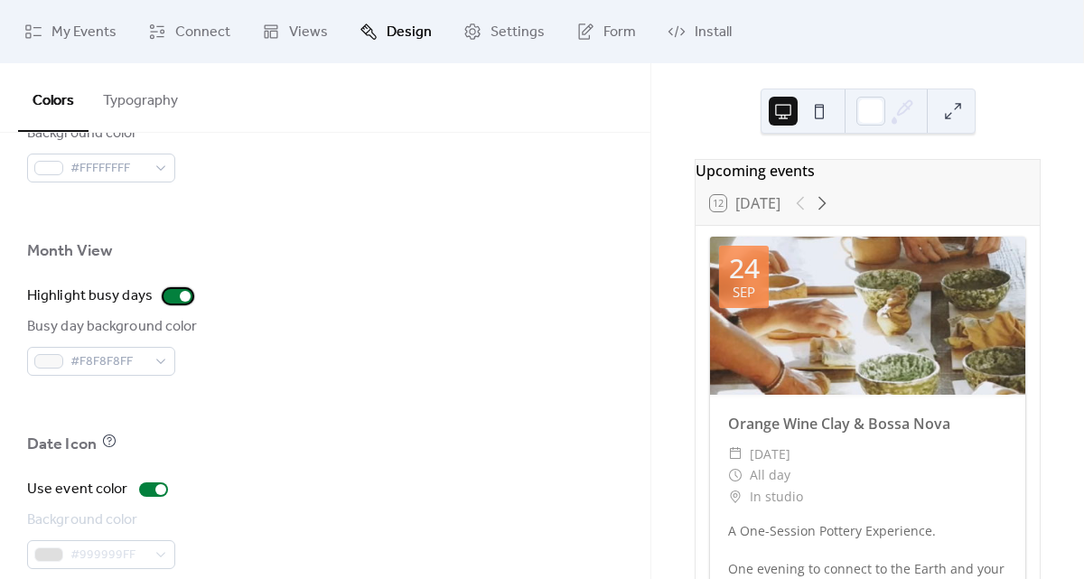
click at [174, 296] on div at bounding box center [178, 296] width 29 height 14
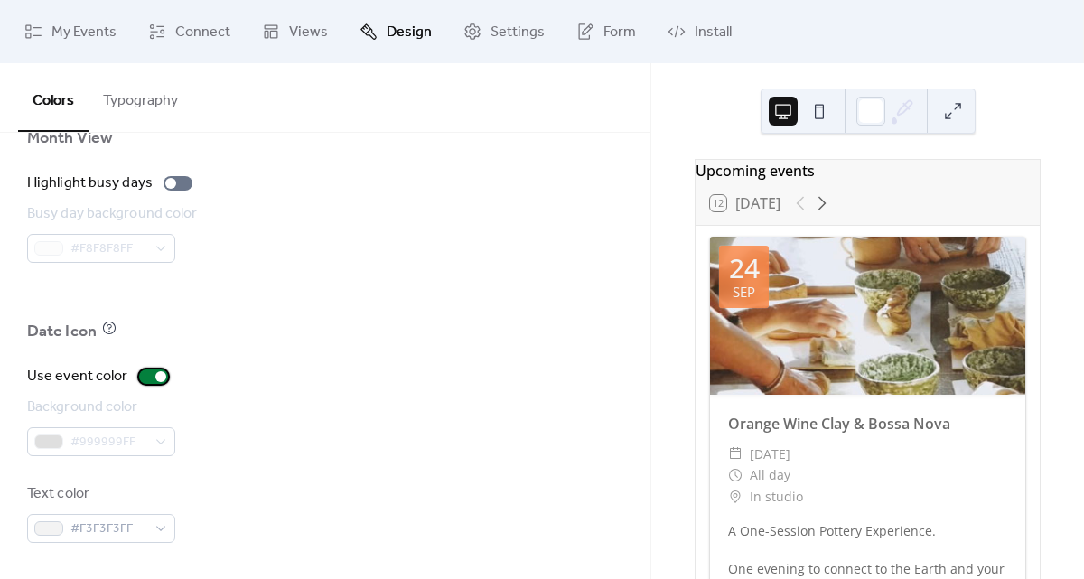
click at [155, 372] on div at bounding box center [160, 376] width 11 height 11
click at [154, 373] on div at bounding box center [153, 377] width 29 height 14
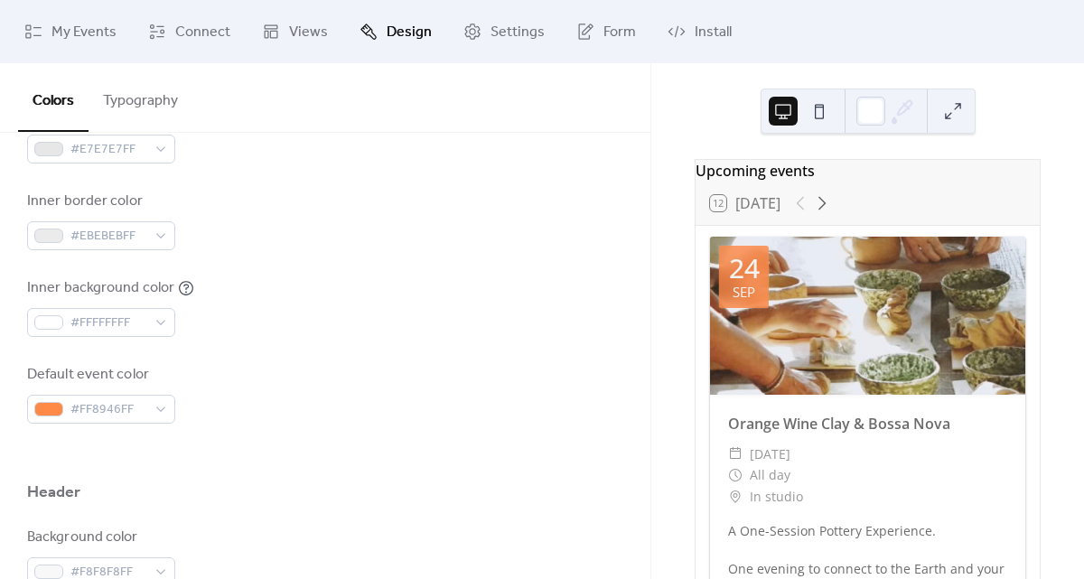
scroll to position [380, 0]
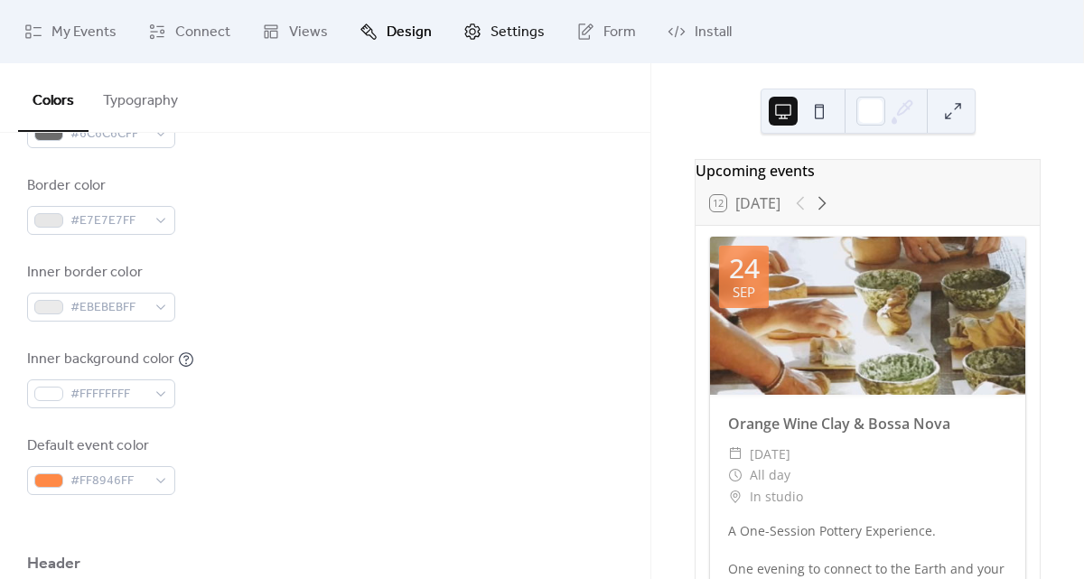
click at [497, 35] on span "Settings" at bounding box center [518, 33] width 54 height 22
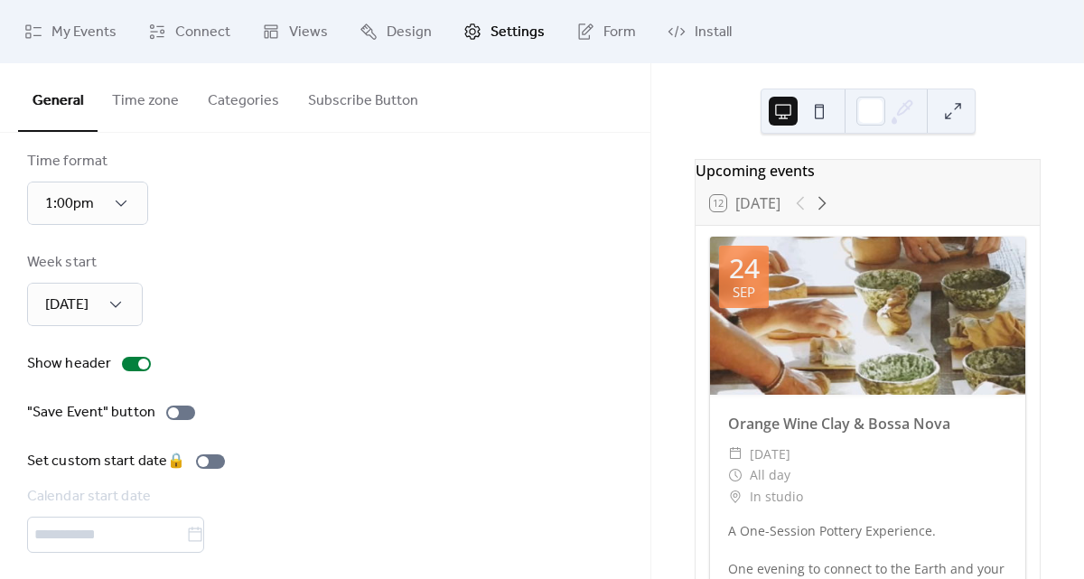
scroll to position [115, 0]
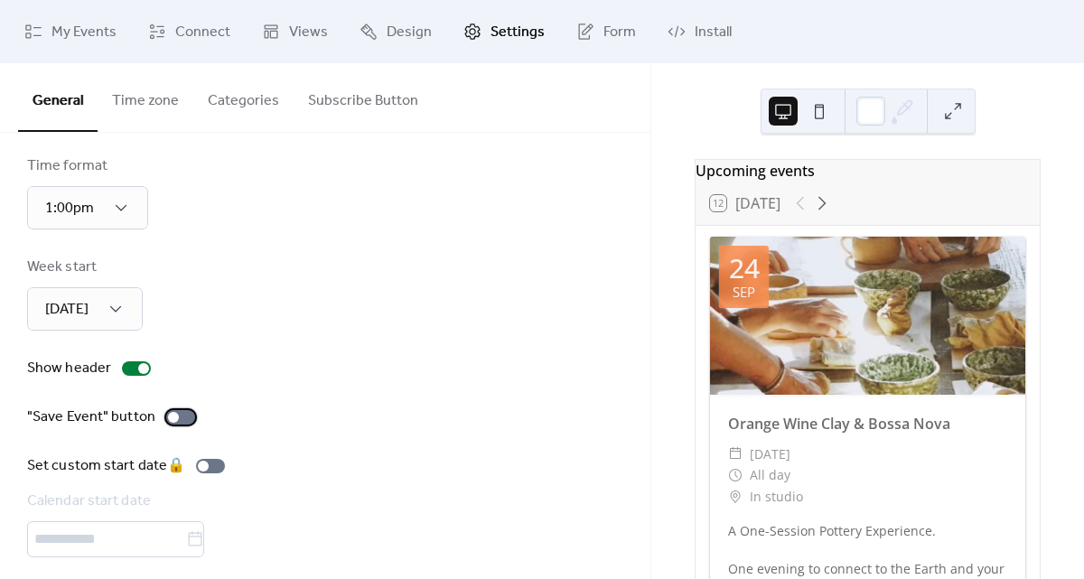
click at [181, 418] on div at bounding box center [180, 417] width 29 height 14
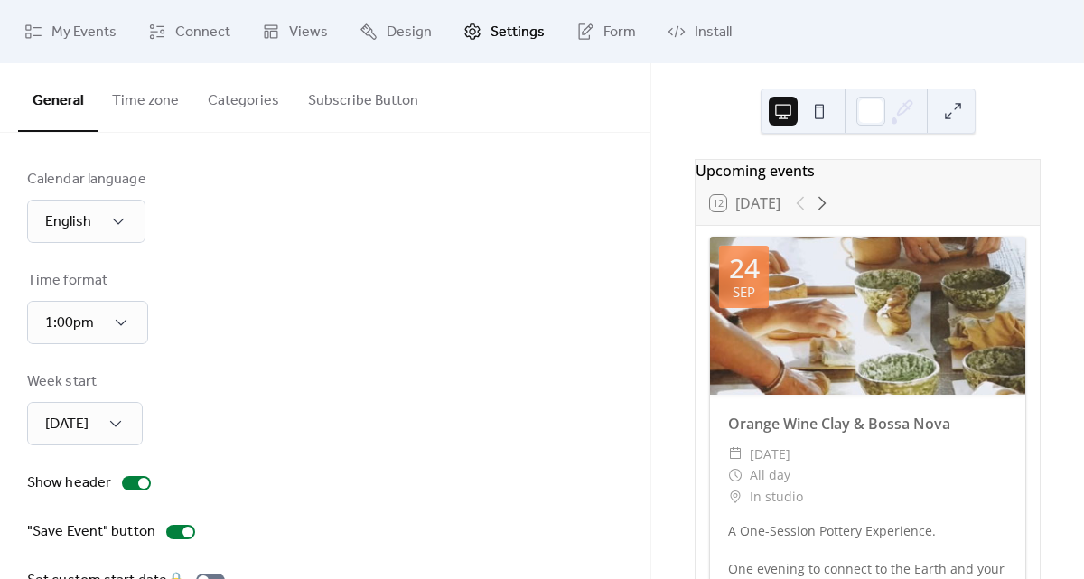
click at [149, 97] on button "Time zone" at bounding box center [146, 96] width 96 height 67
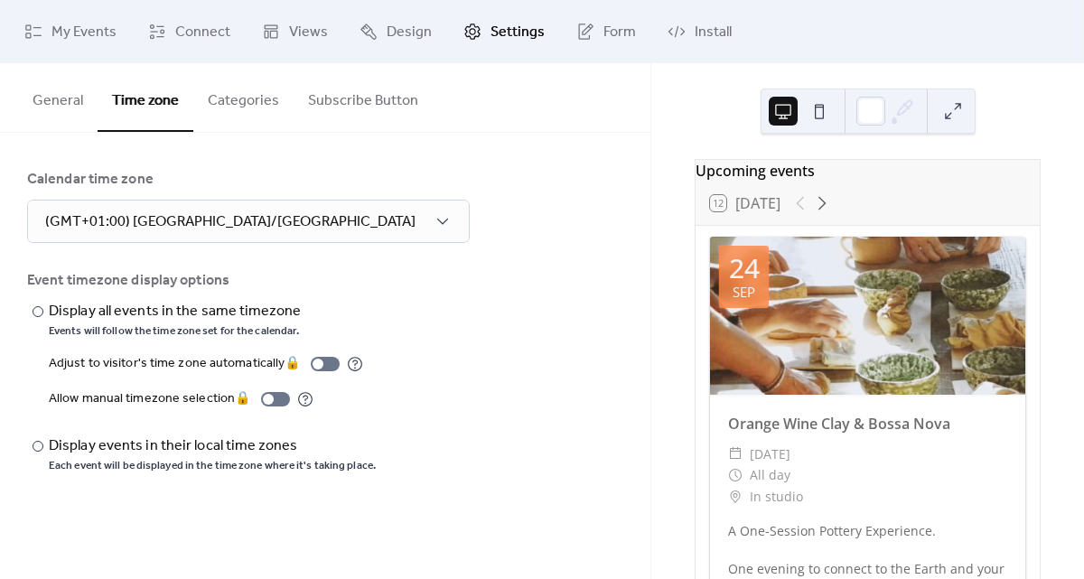
click at [242, 111] on button "Categories" at bounding box center [243, 96] width 100 height 67
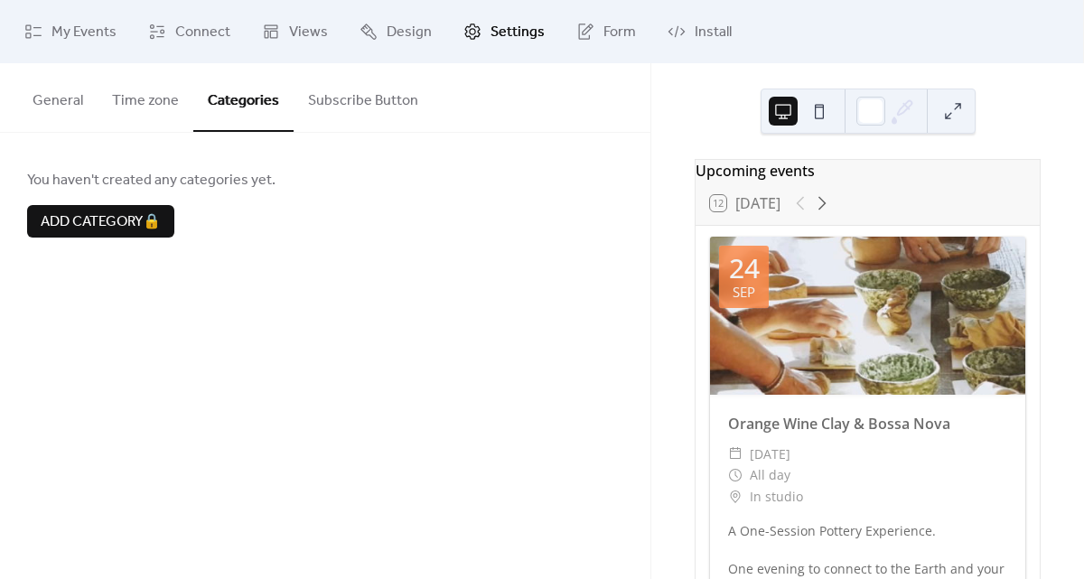
click at [358, 107] on button "Subscribe Button" at bounding box center [363, 96] width 139 height 67
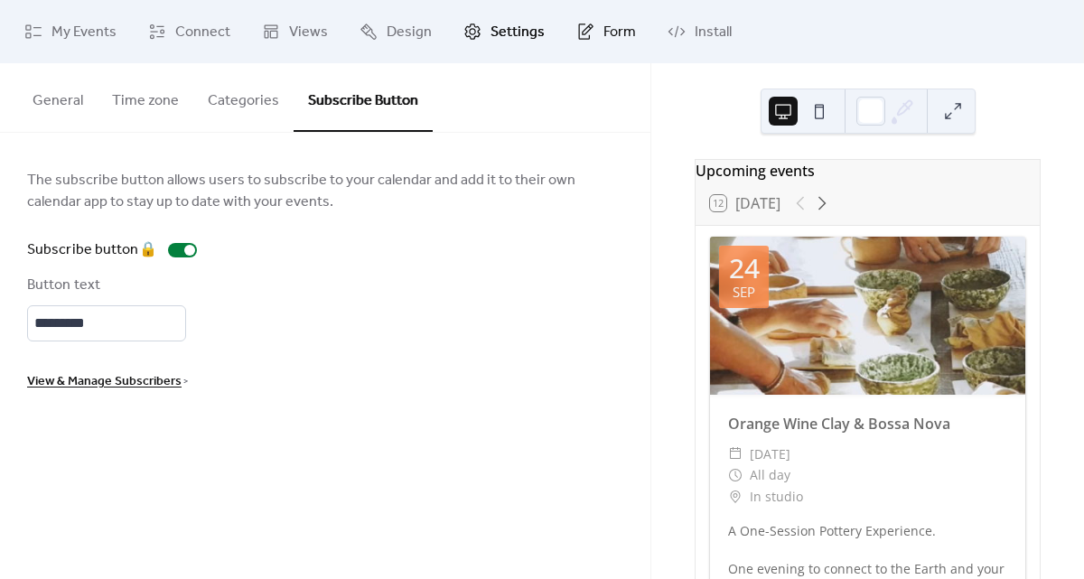
click at [595, 42] on link "Form" at bounding box center [606, 31] width 87 height 49
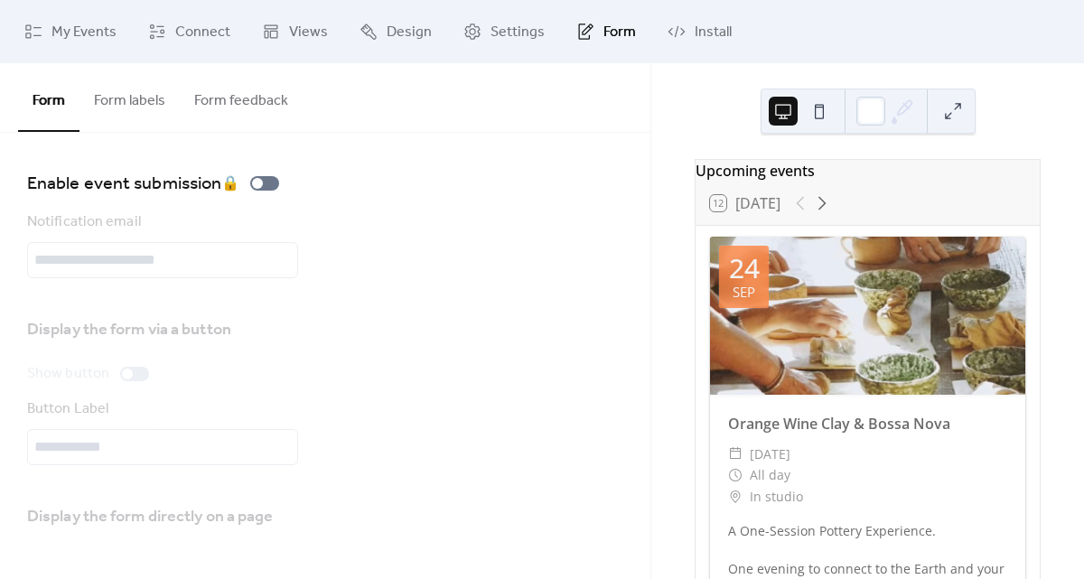
click at [128, 92] on button "Form labels" at bounding box center [130, 96] width 100 height 67
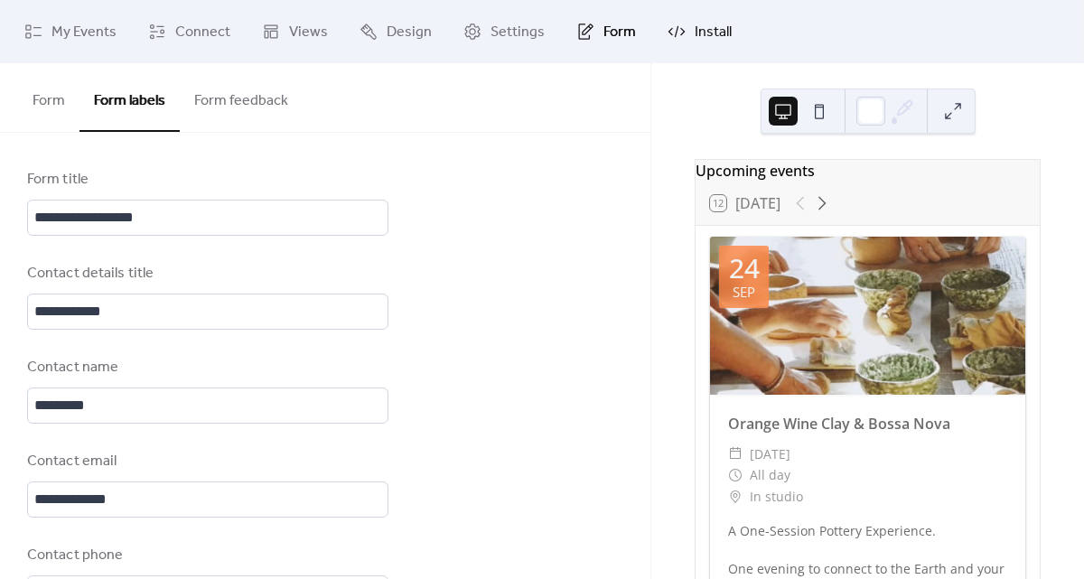
click at [685, 42] on link "Install" at bounding box center [699, 31] width 91 height 49
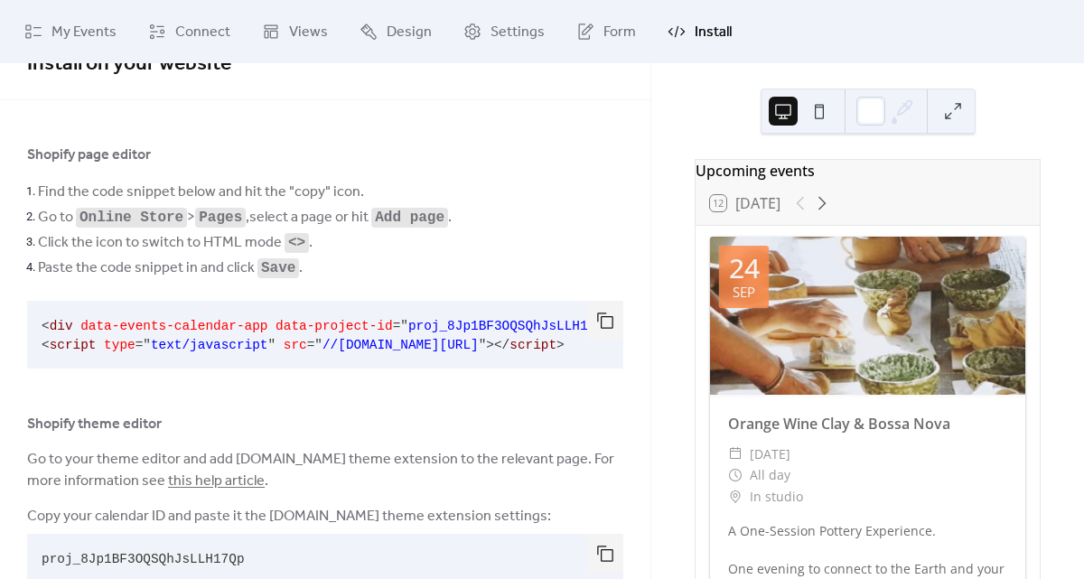
scroll to position [34, 0]
click at [604, 317] on button "button" at bounding box center [605, 323] width 36 height 40
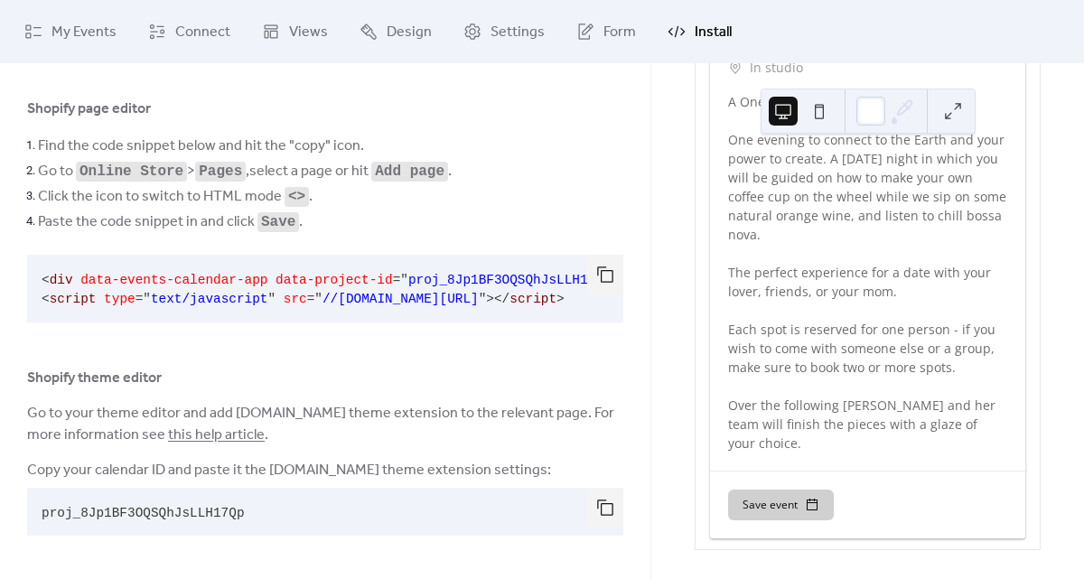
scroll to position [0, 0]
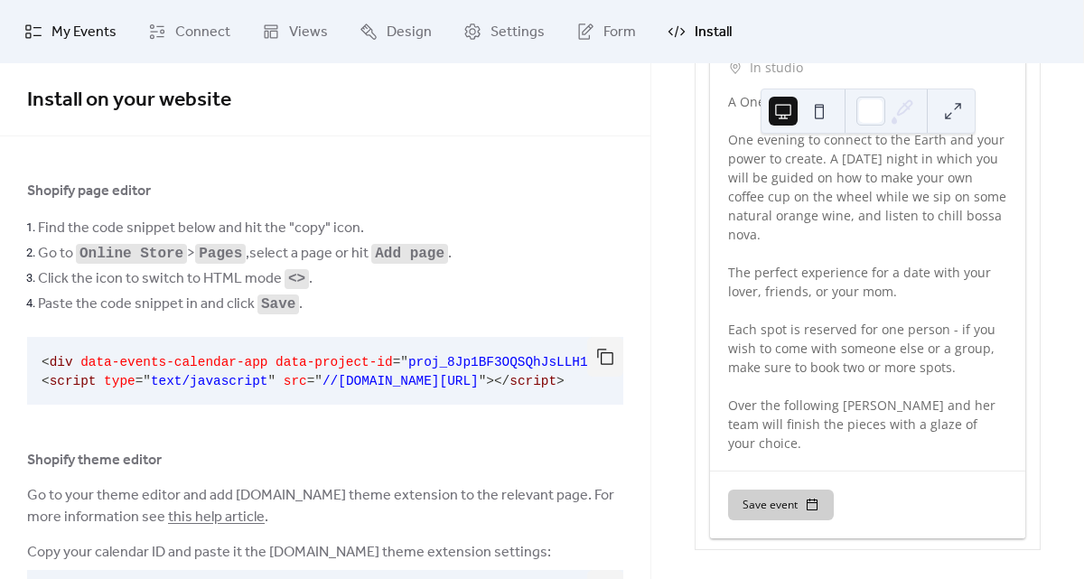
click at [76, 32] on span "My Events" at bounding box center [84, 33] width 65 height 22
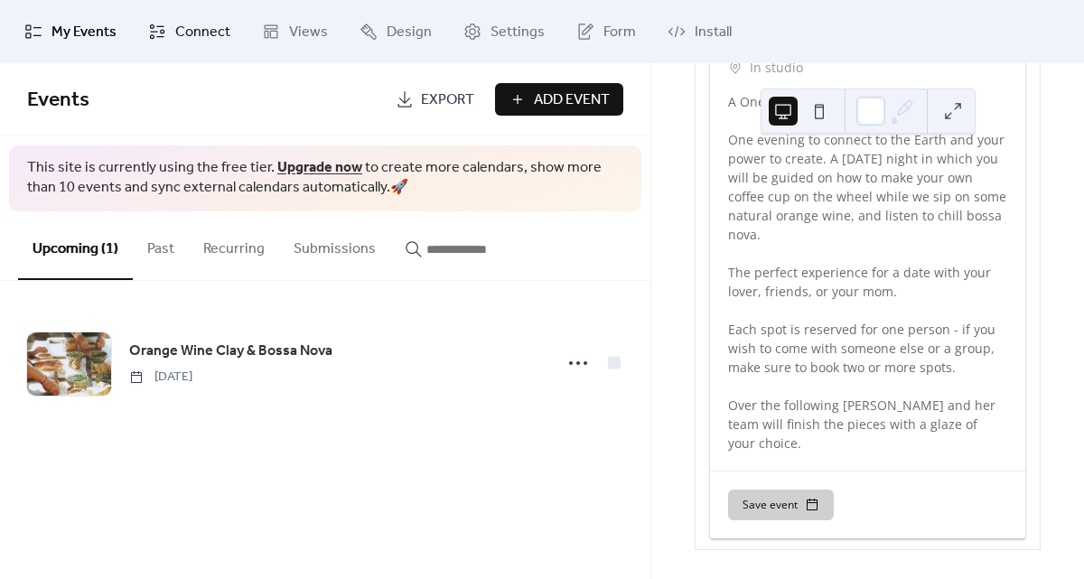
click at [138, 38] on link "Connect" at bounding box center [189, 31] width 109 height 49
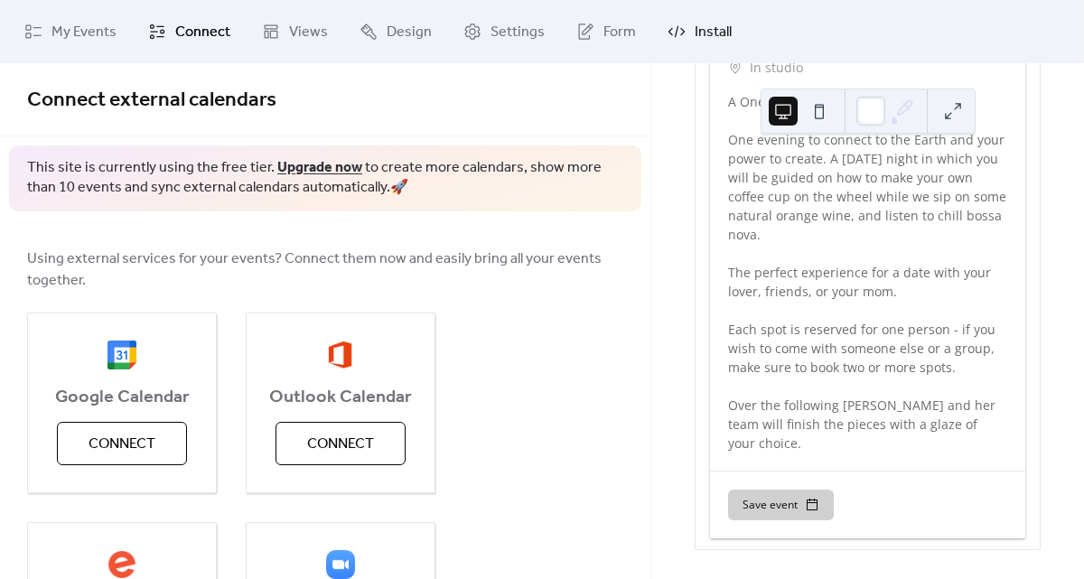
click at [696, 15] on link "Install" at bounding box center [699, 31] width 91 height 49
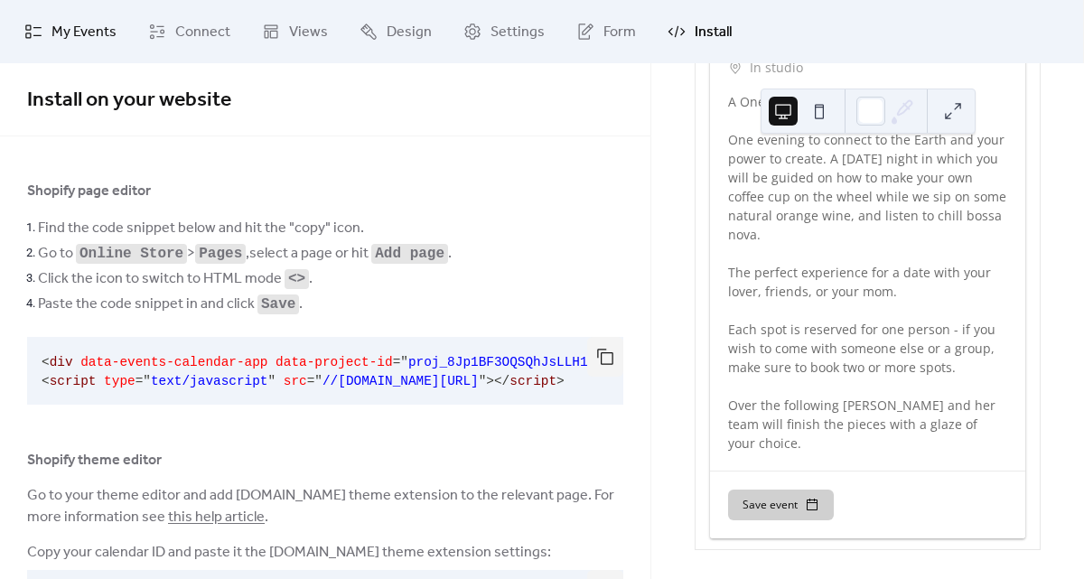
click at [86, 30] on span "My Events" at bounding box center [84, 33] width 65 height 22
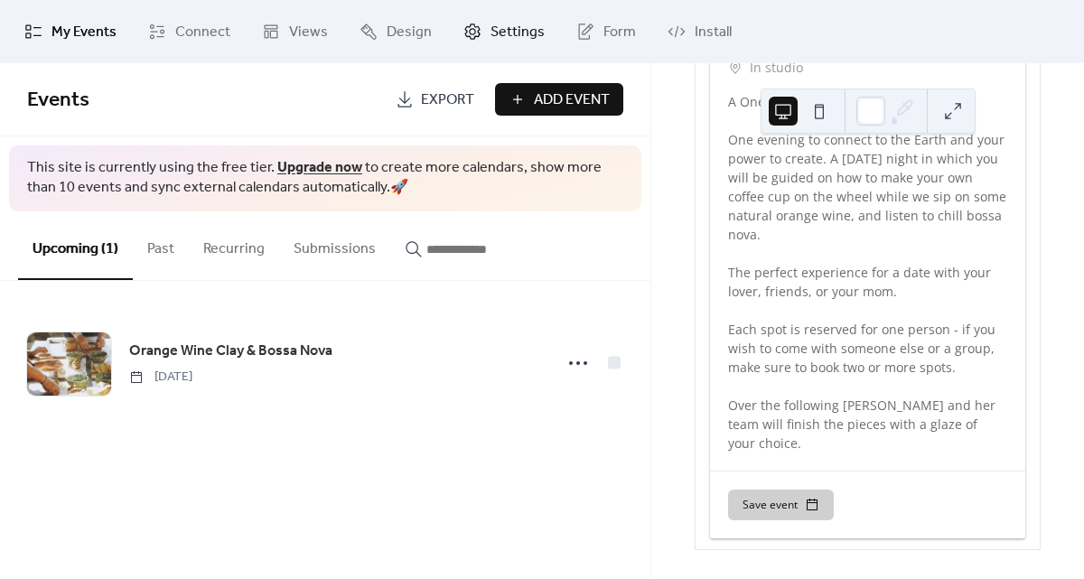
click at [499, 33] on span "Settings" at bounding box center [518, 33] width 54 height 22
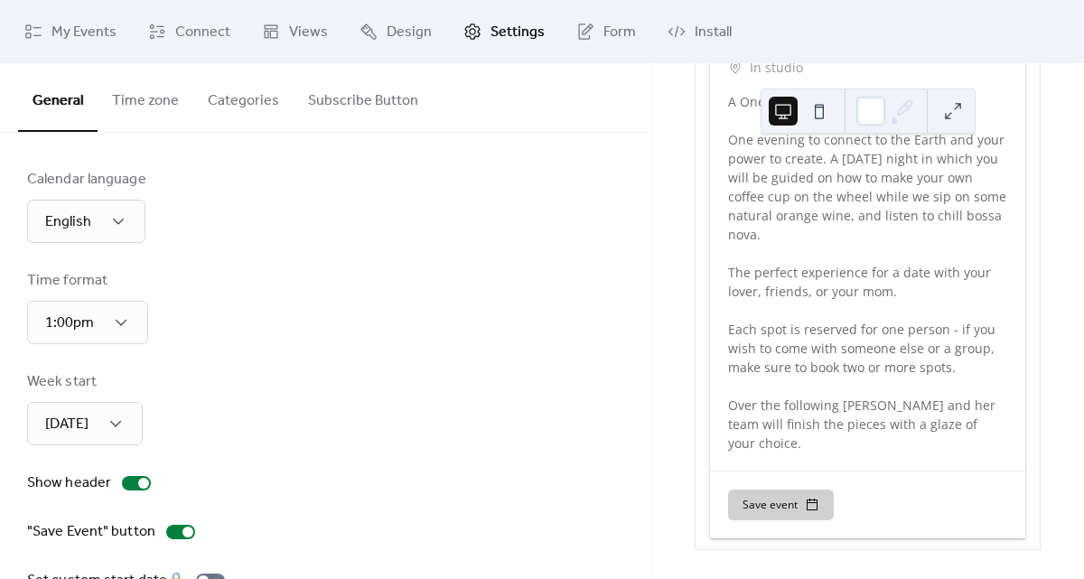
scroll to position [129, 0]
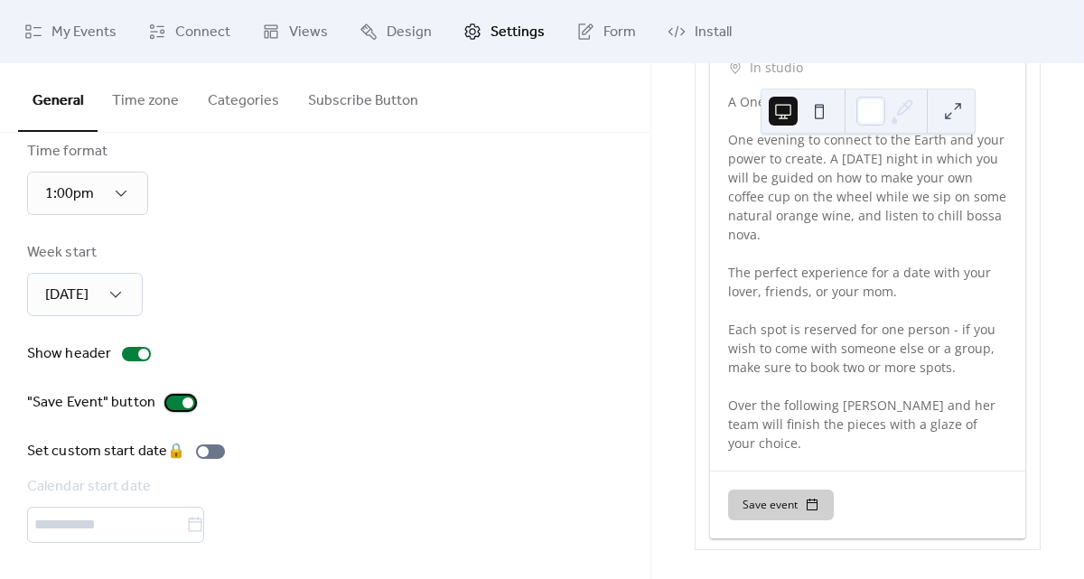
click at [173, 401] on div at bounding box center [180, 403] width 29 height 14
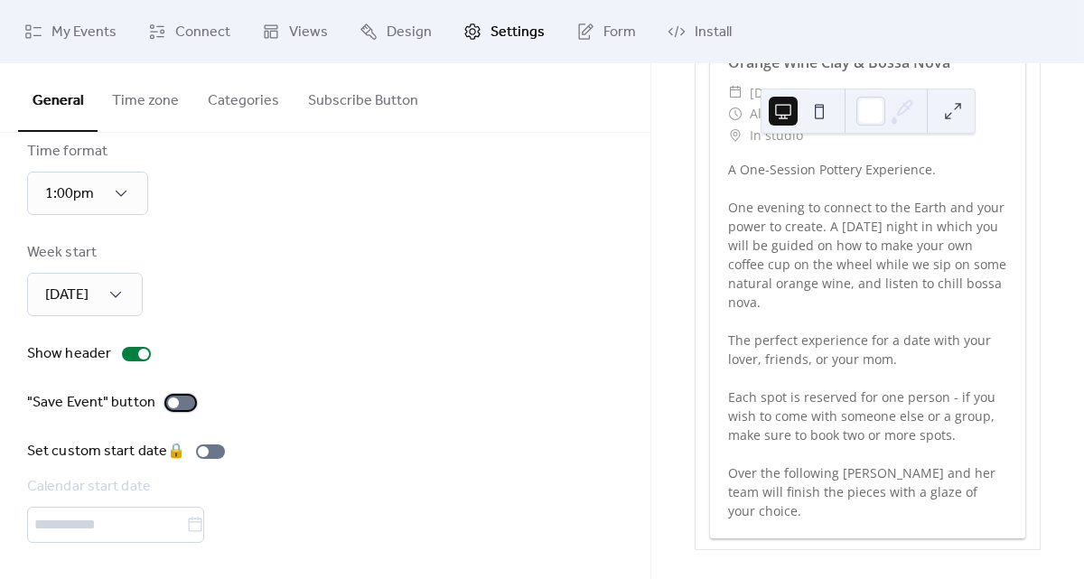
scroll to position [370, 0]
click at [379, 33] on link "Design" at bounding box center [395, 31] width 99 height 49
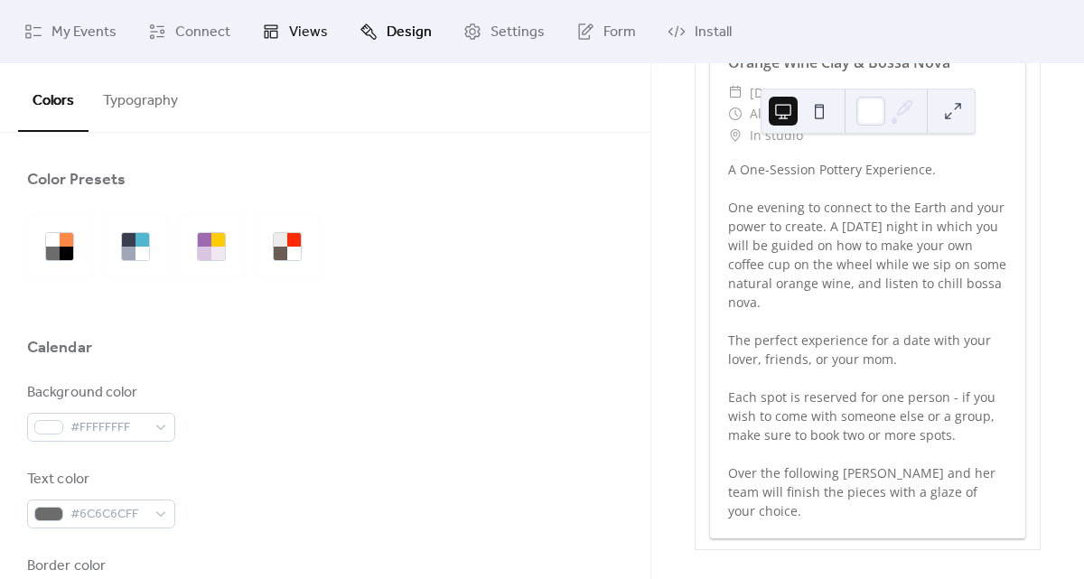
click at [289, 31] on span "Views" at bounding box center [308, 33] width 39 height 22
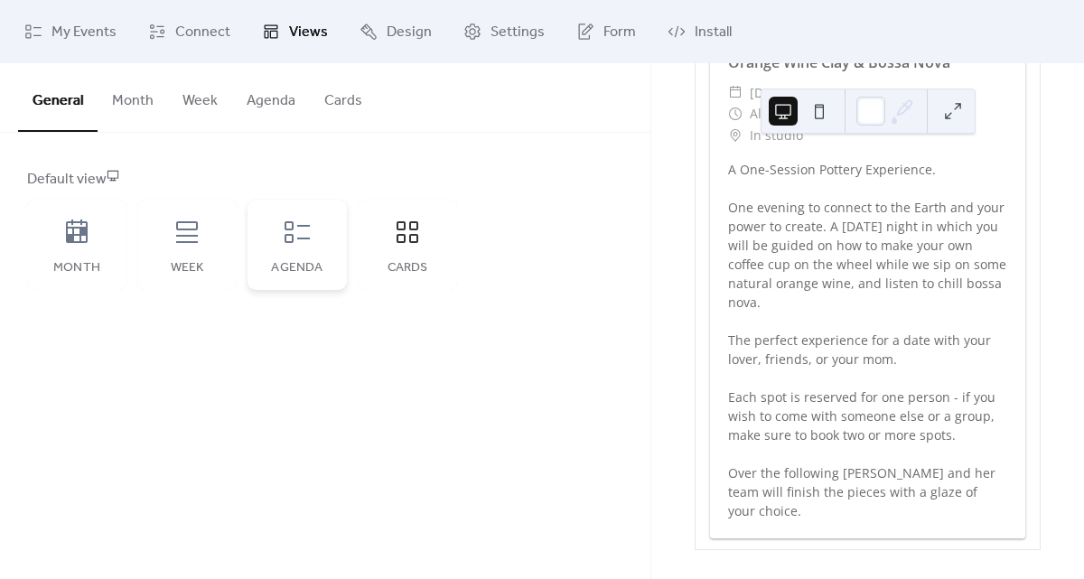
click at [293, 242] on icon at bounding box center [297, 232] width 25 height 22
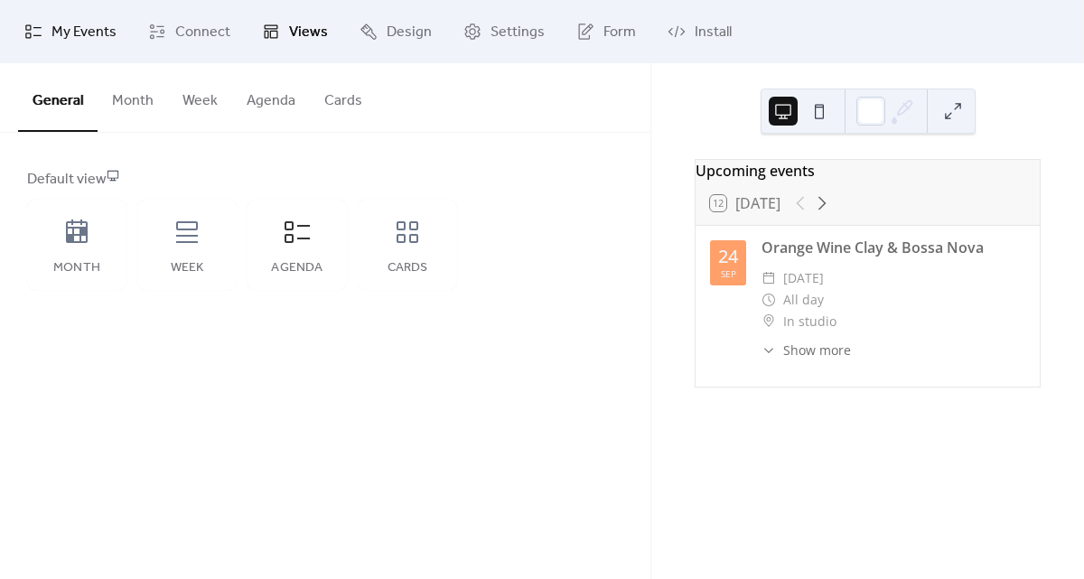
click at [114, 24] on span "My Events" at bounding box center [84, 33] width 65 height 22
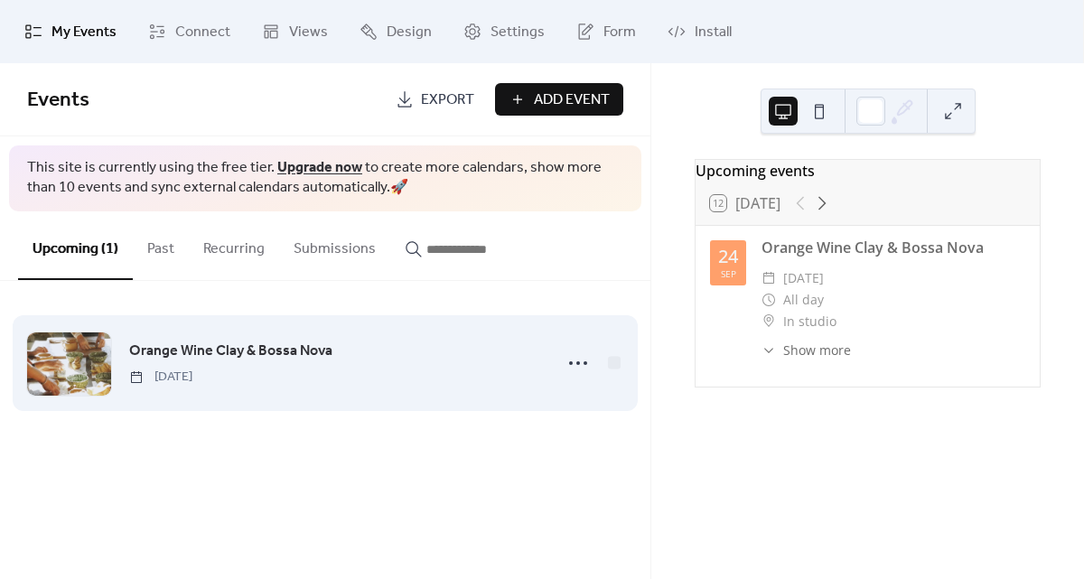
click at [264, 346] on span "Orange Wine Clay & Bossa Nova" at bounding box center [230, 352] width 203 height 22
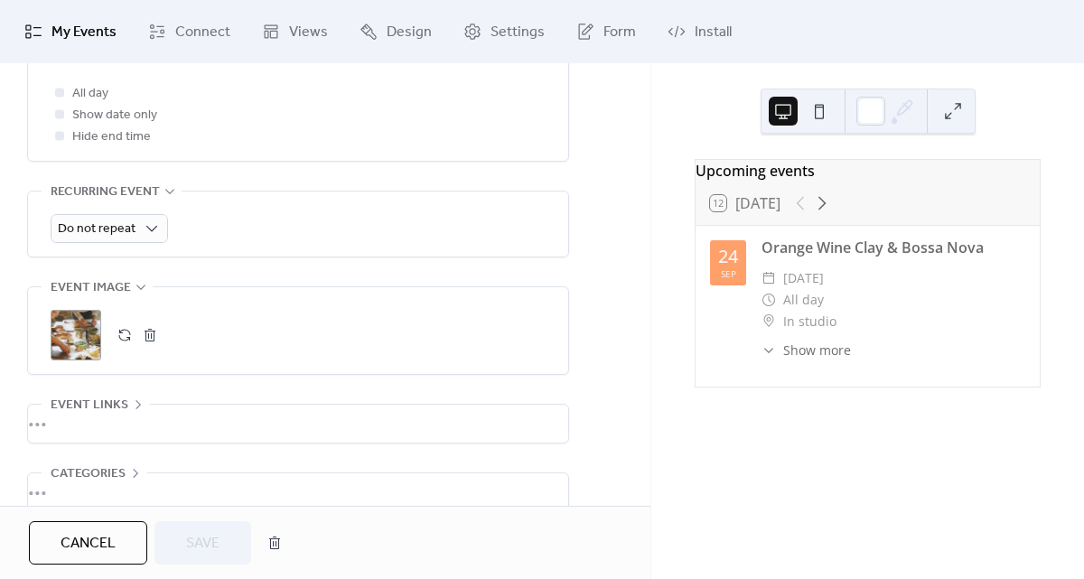
scroll to position [824, 0]
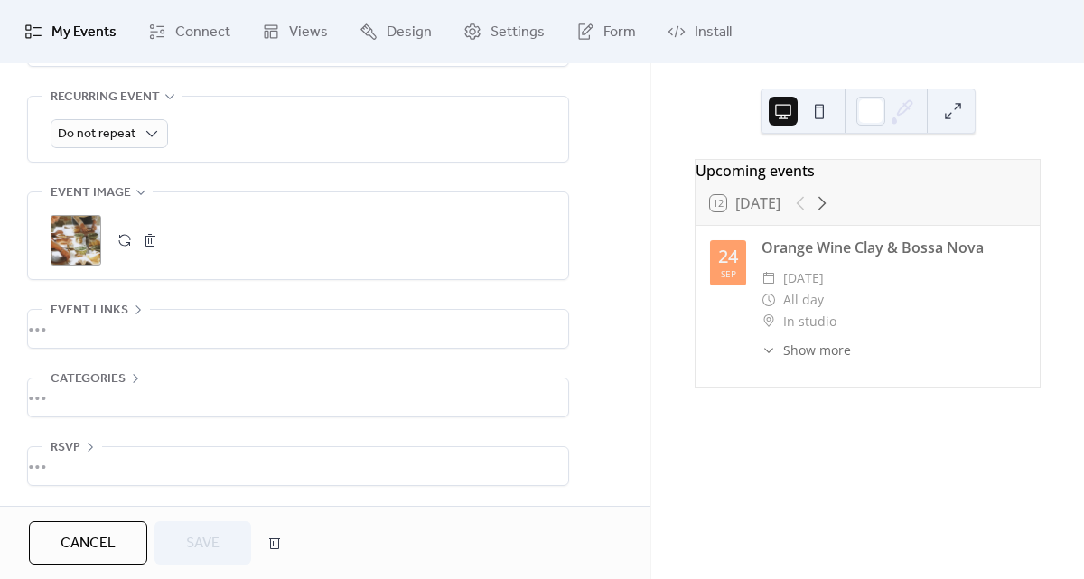
click at [61, 329] on div "•••" at bounding box center [298, 329] width 540 height 38
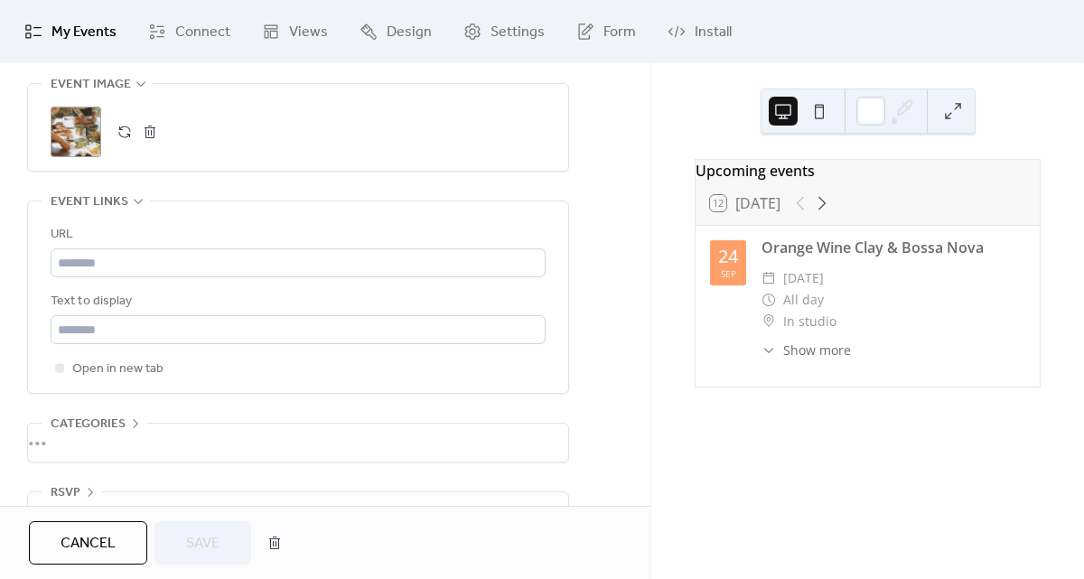
scroll to position [833, 0]
